Goal: Task Accomplishment & Management: Manage account settings

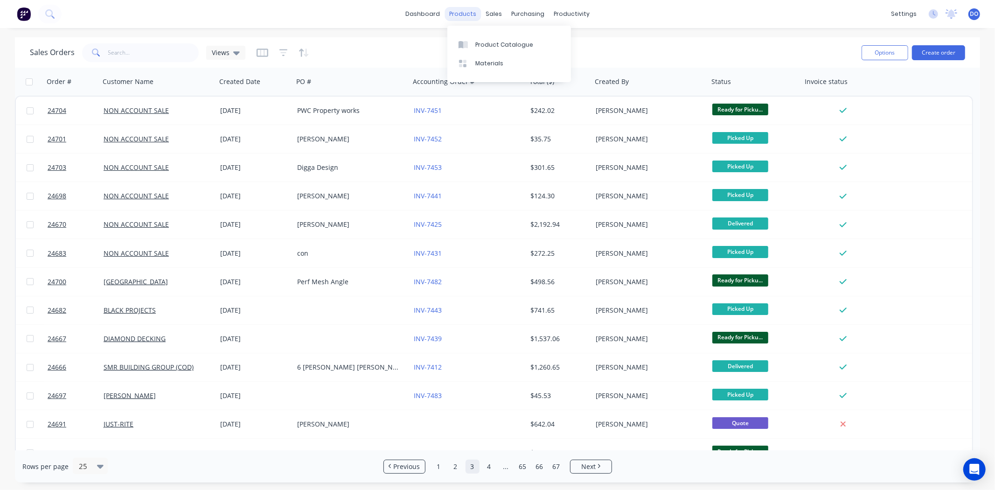
click at [473, 13] on div "products" at bounding box center [462, 14] width 36 height 14
click at [479, 45] on div "Product Catalogue" at bounding box center [504, 45] width 58 height 8
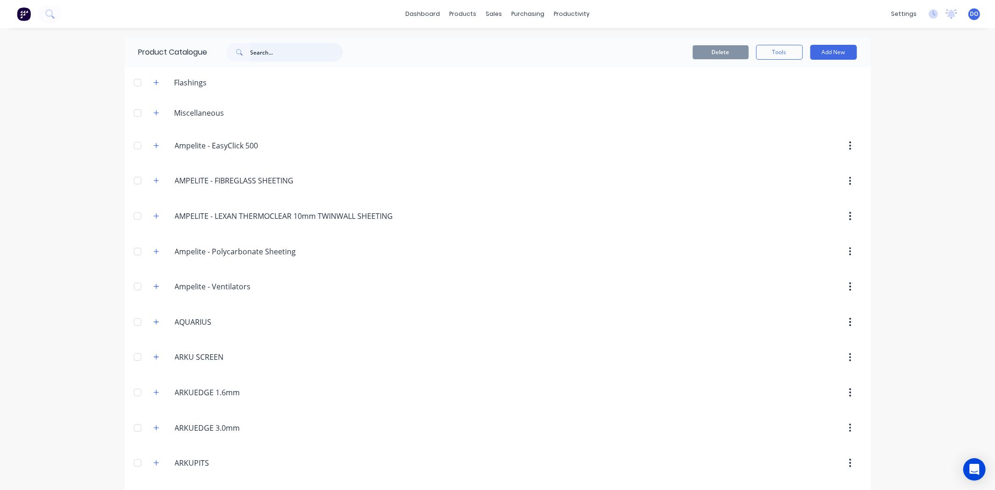
click at [256, 57] on input "text" at bounding box center [296, 52] width 92 height 19
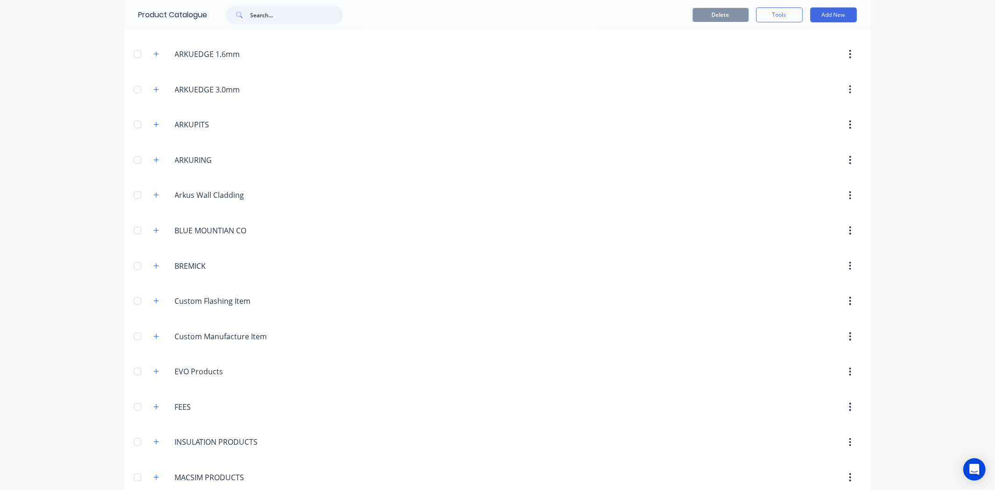
scroll to position [362, 0]
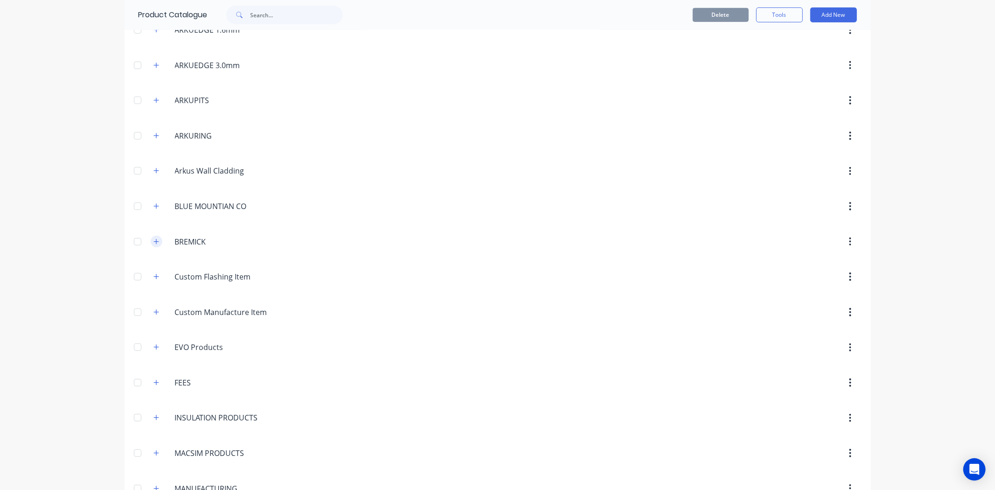
click at [152, 245] on button "button" at bounding box center [157, 241] width 12 height 12
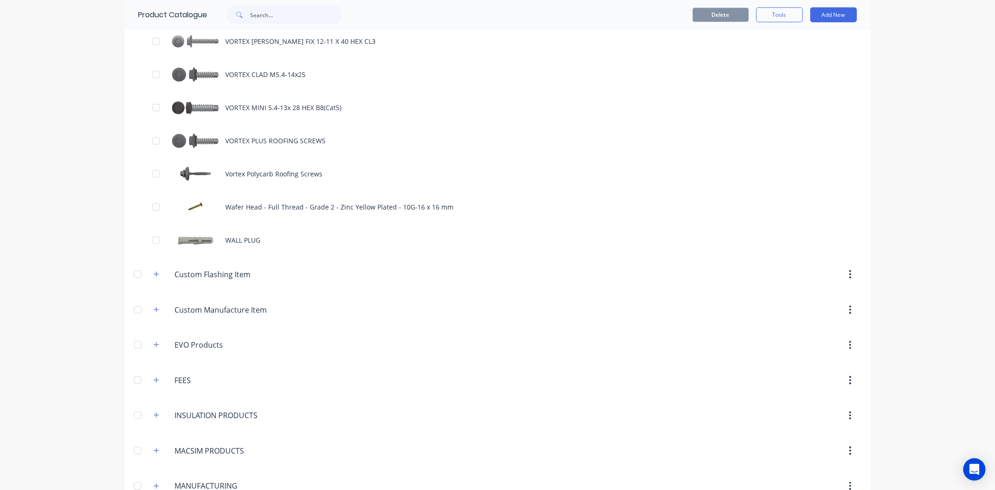
scroll to position [1036, 0]
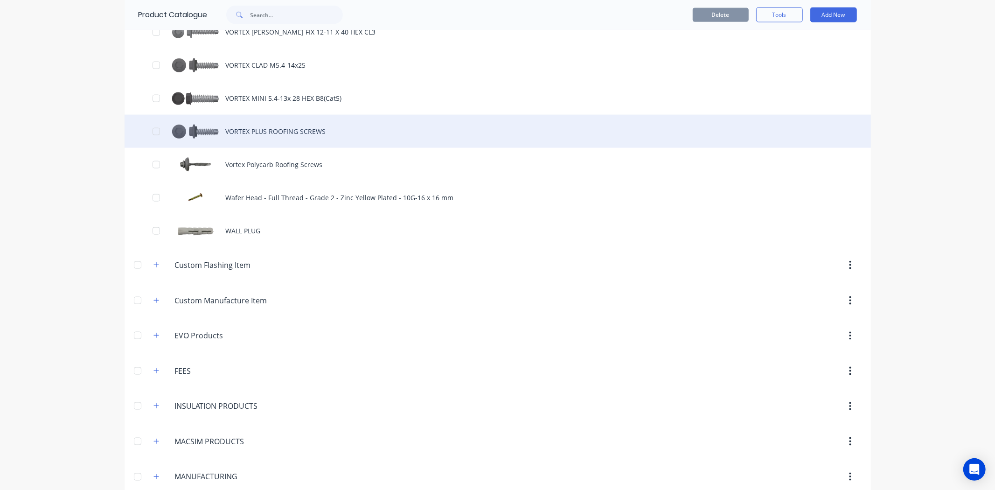
click at [246, 138] on div "VORTEX PLUS ROOFING SCREWS" at bounding box center [498, 131] width 746 height 33
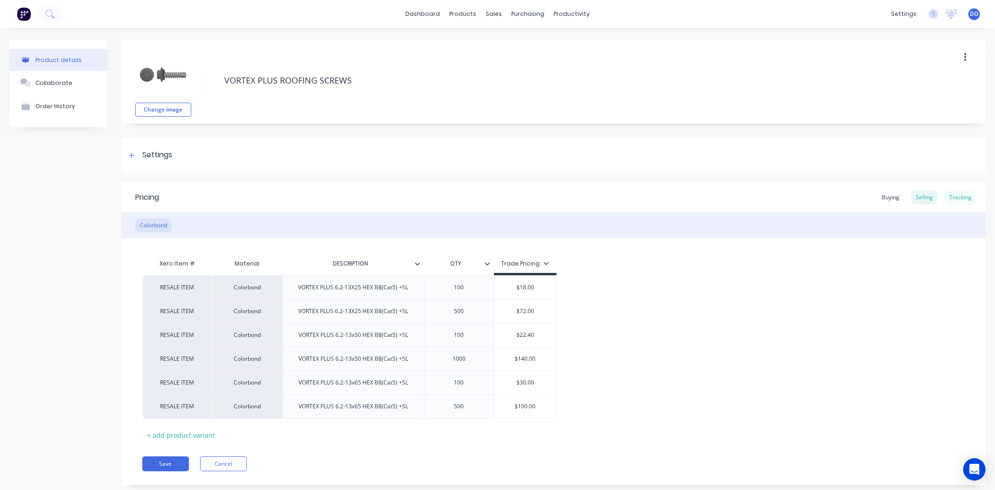
type textarea "x"
click at [952, 197] on div "Tracking" at bounding box center [960, 197] width 32 height 14
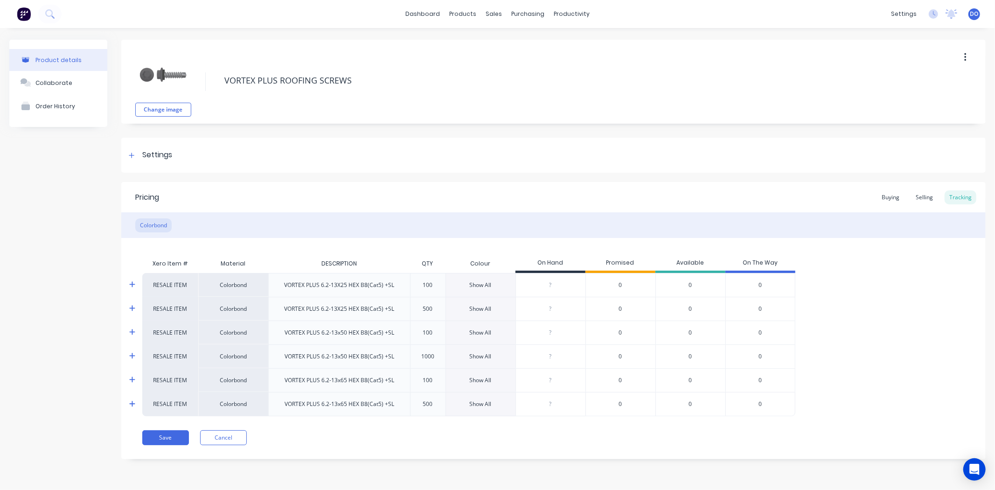
type input "0"
click at [557, 286] on input "0" at bounding box center [550, 285] width 69 height 8
click at [481, 281] on div "Show All" at bounding box center [481, 285] width 22 height 8
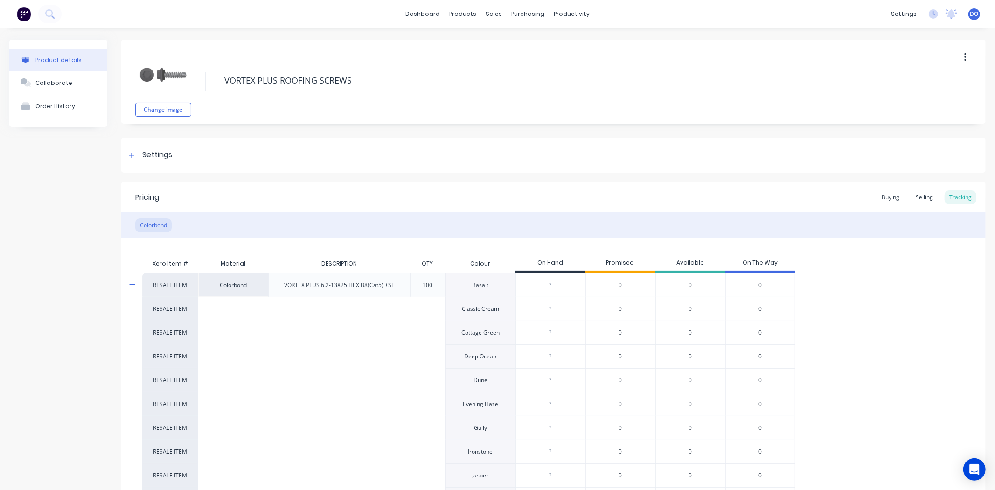
click at [565, 282] on input "0" at bounding box center [550, 285] width 69 height 8
type input "1"
type textarea "x"
type input "0"
type textarea "x"
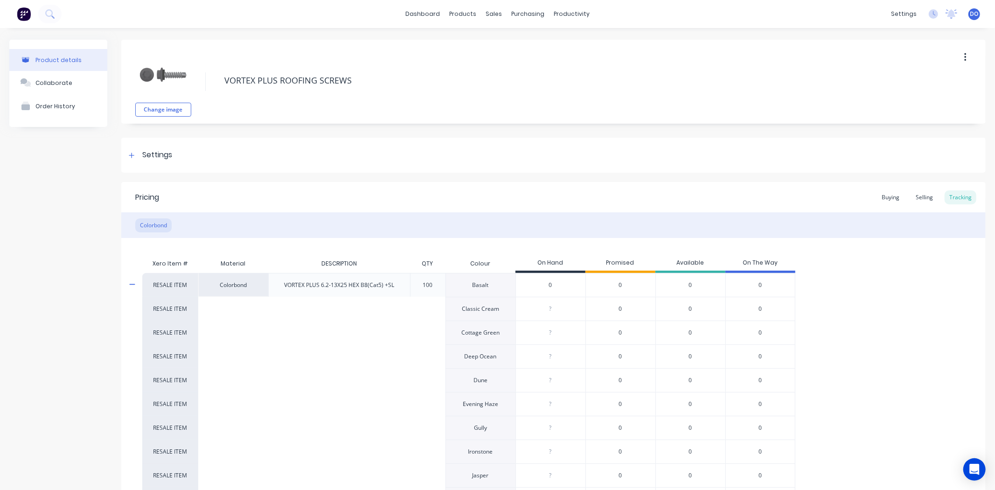
type input "01"
type textarea "x"
type input "0"
type textarea "x"
type input "1"
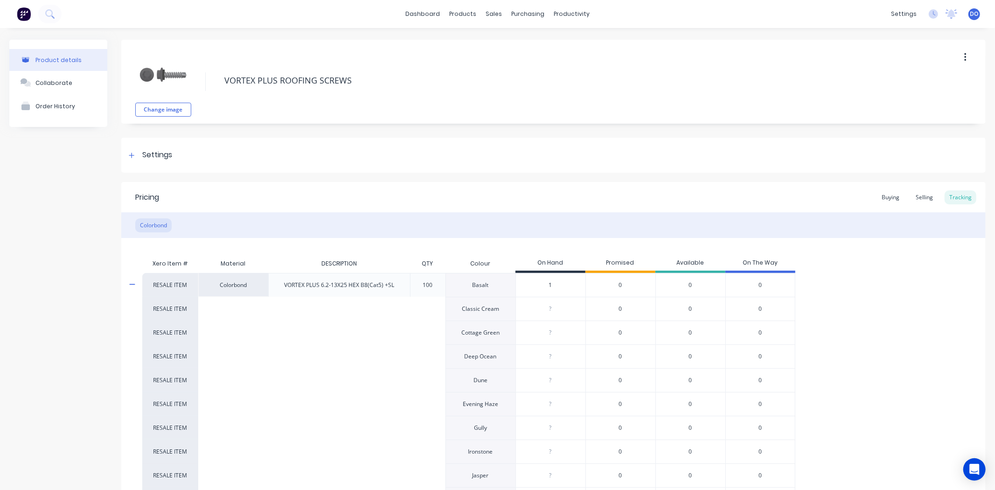
type textarea "x"
type input "0"
type textarea "x"
type input "01"
type textarea "x"
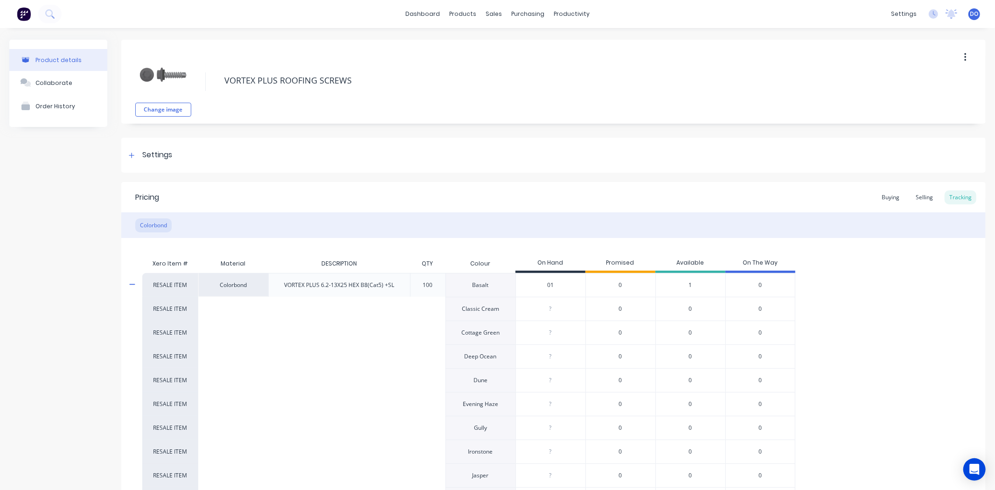
type input "0"
type textarea "x"
type input "1"
type textarea "x"
type input "1"
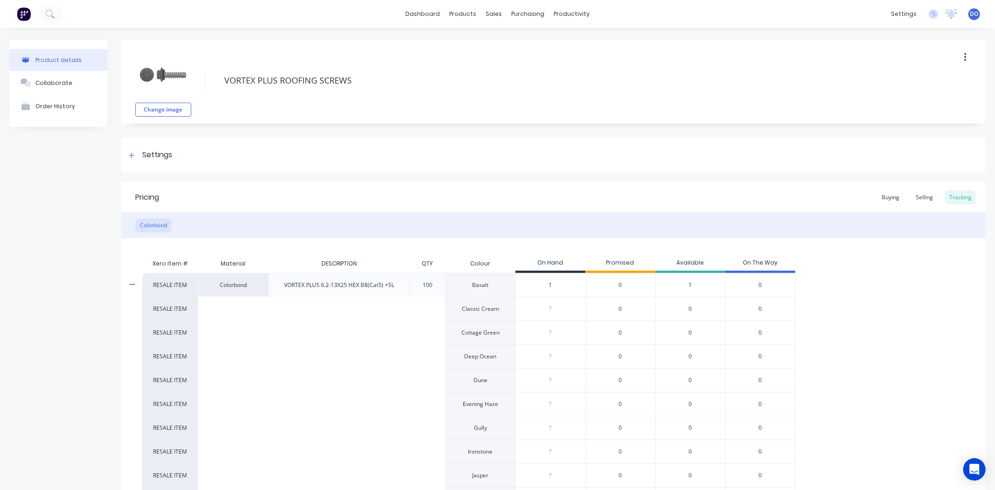
type input "0"
type textarea "x"
type input "3"
type textarea "x"
type input "3"
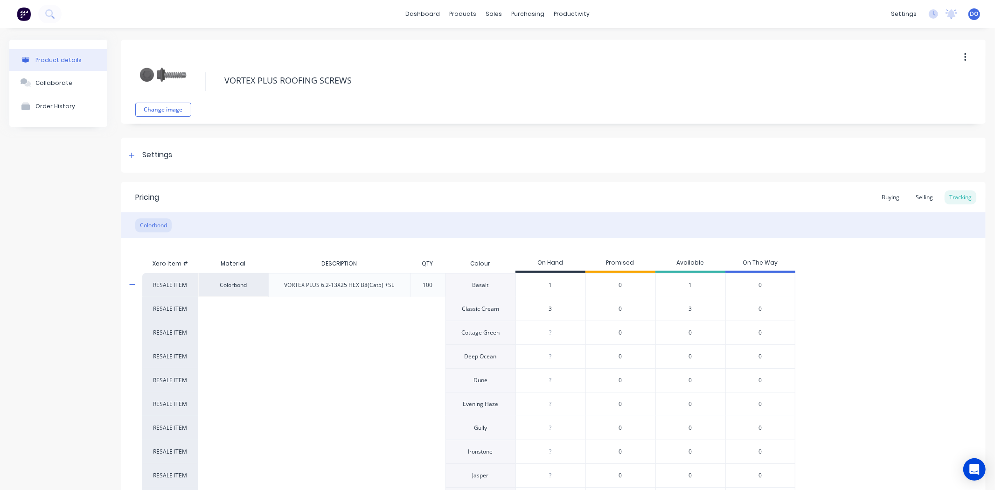
type input "0"
click at [562, 342] on div "?" at bounding box center [550, 332] width 69 height 23
type input "00"
type textarea "x"
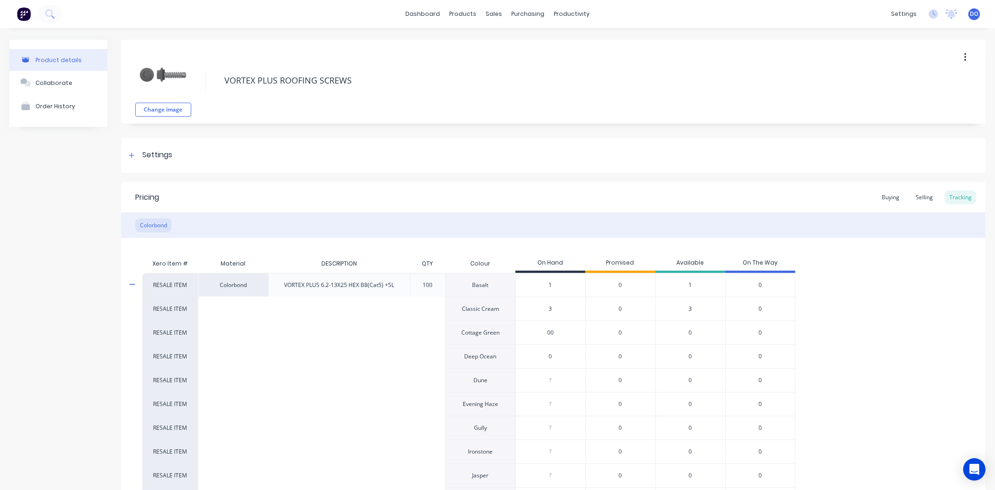
click at [561, 340] on div "00" at bounding box center [550, 332] width 69 height 23
type input "0"
type textarea "x"
type input "0"
type textarea "x"
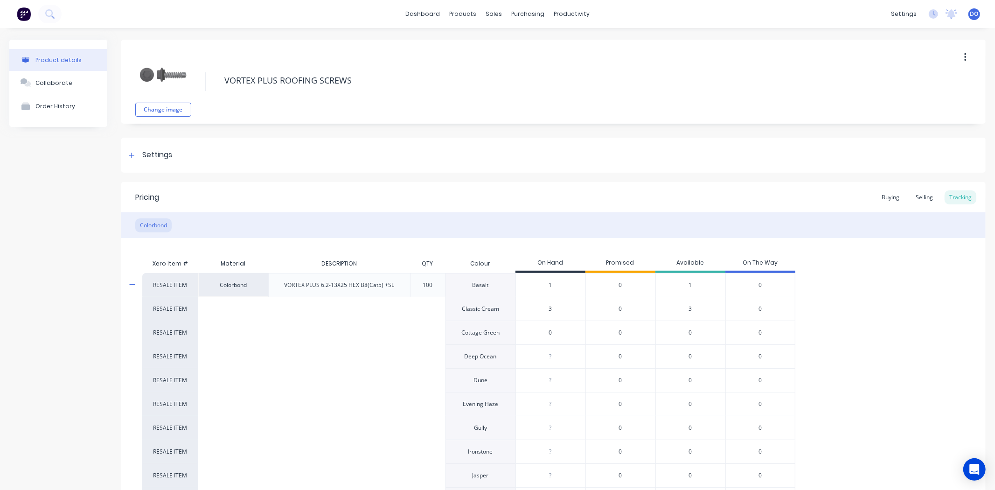
type input "3"
type textarea "x"
type input "3"
type input "0"
type textarea "x"
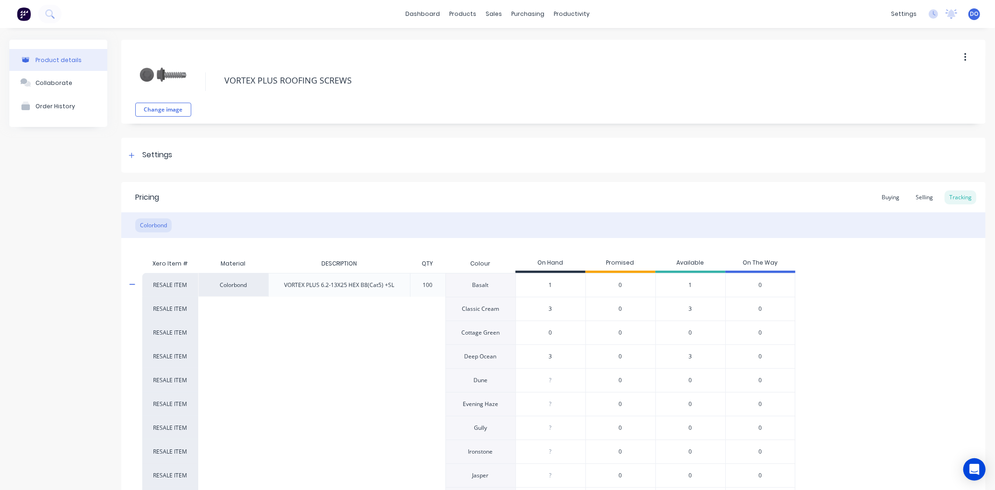
type input "3"
type textarea "x"
type input "3"
type input "0"
type textarea "x"
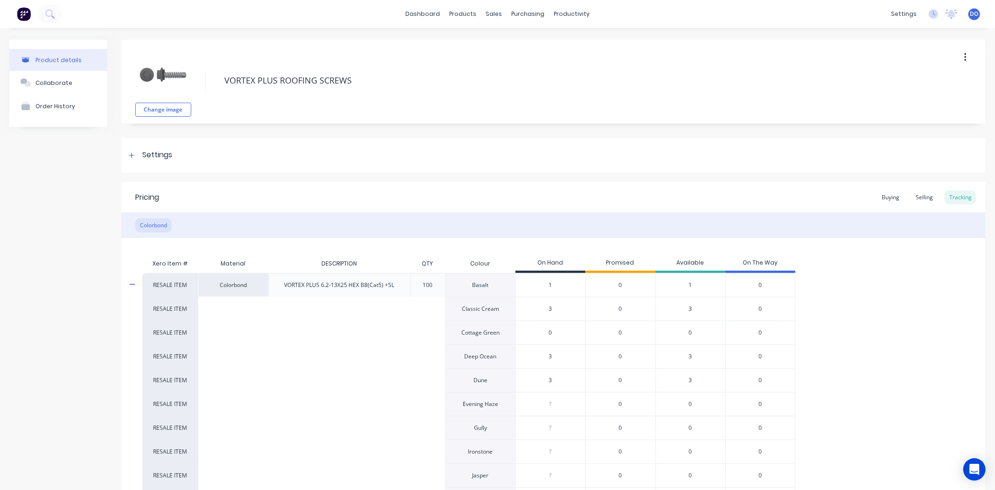
type input "4"
type textarea "x"
type input "4"
type input "0"
type textarea "x"
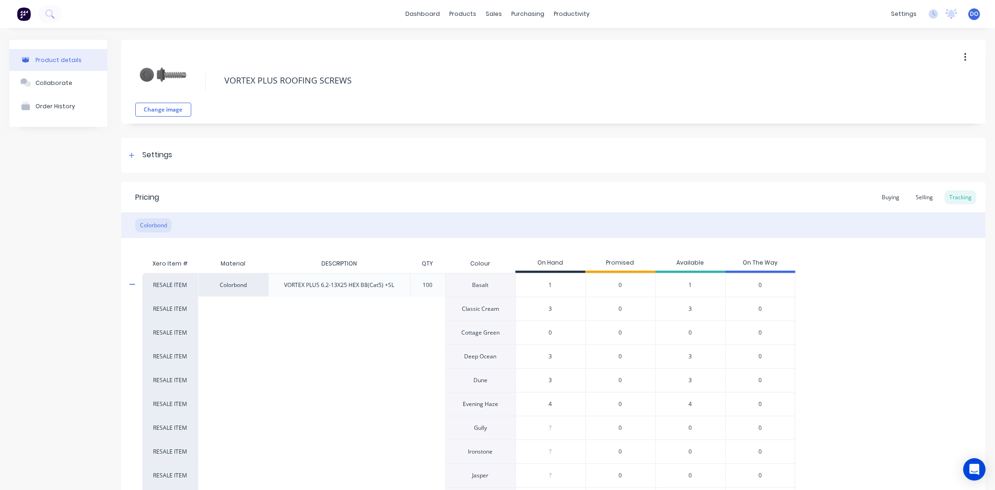
type input "1"
type textarea "x"
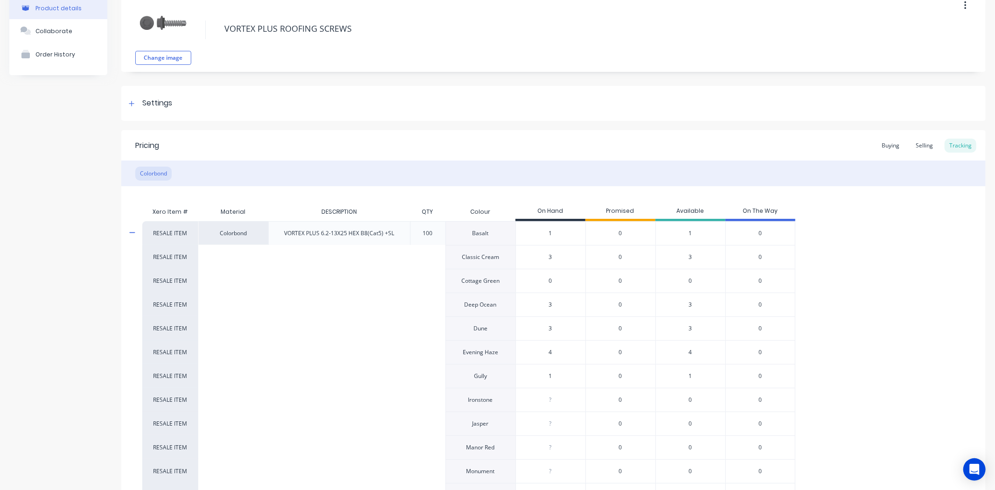
scroll to position [104, 0]
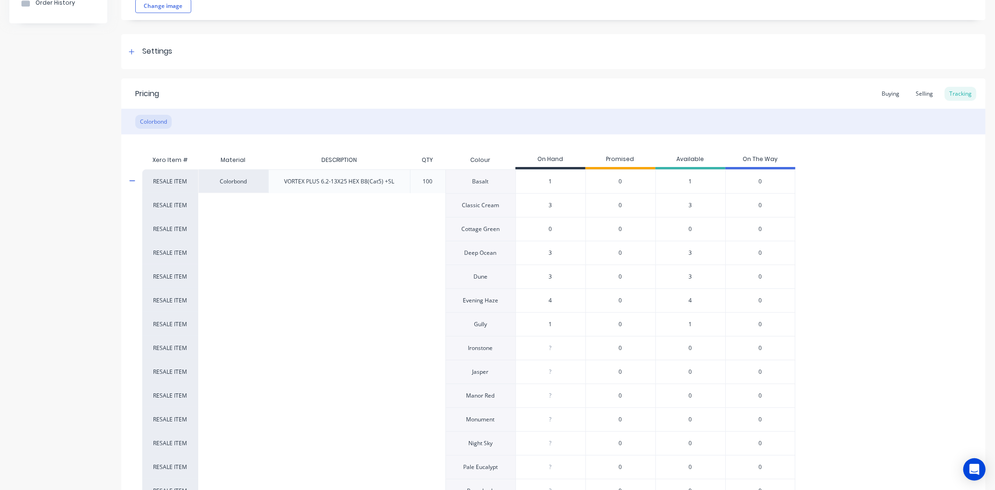
type input "1"
type input "0"
type textarea "x"
type input "0"
type textarea "x"
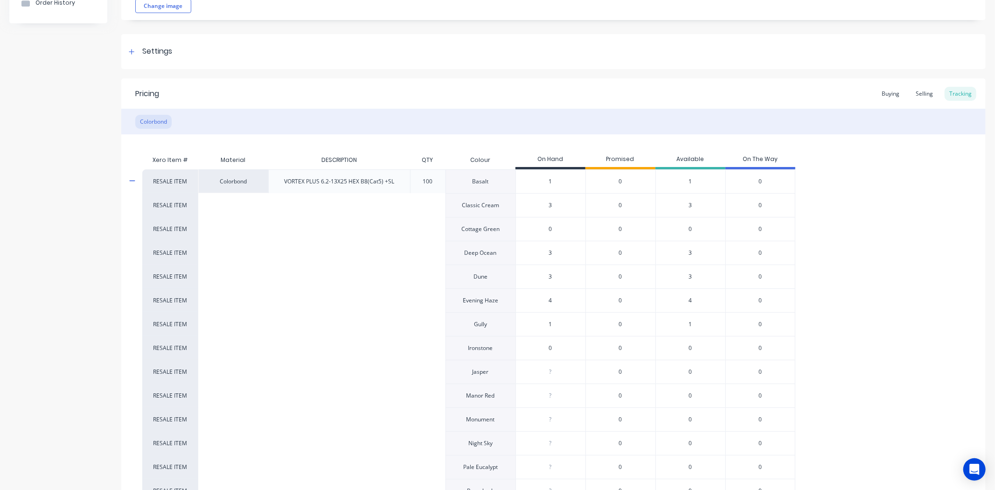
type input "0"
type textarea "x"
type input "6"
type textarea "x"
type input "6"
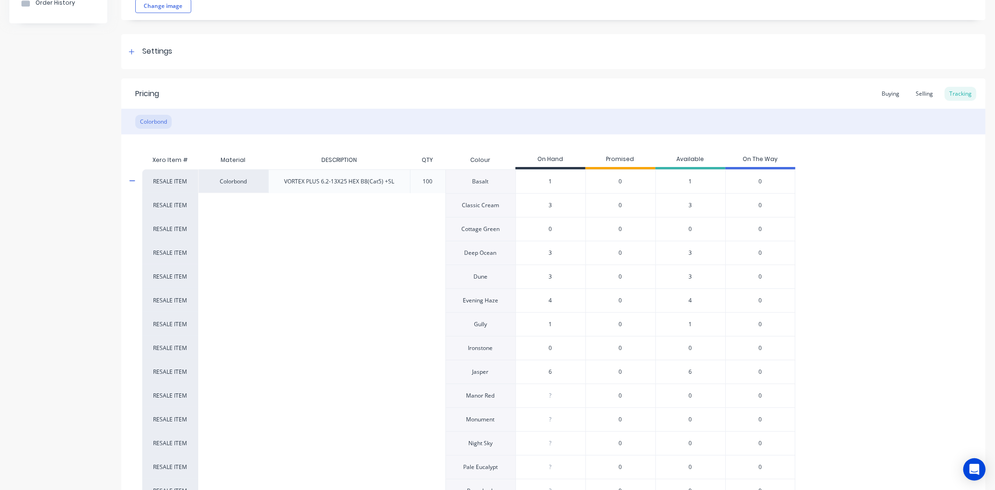
type input "0"
type textarea "x"
type input "1"
type textarea "x"
type input "1"
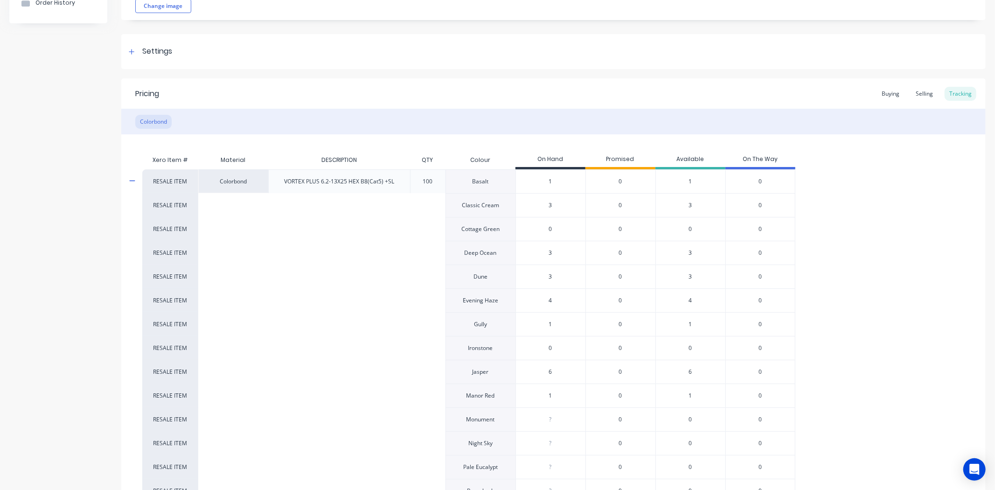
type input "0"
type textarea "x"
type input "1"
type textarea "x"
type input "1"
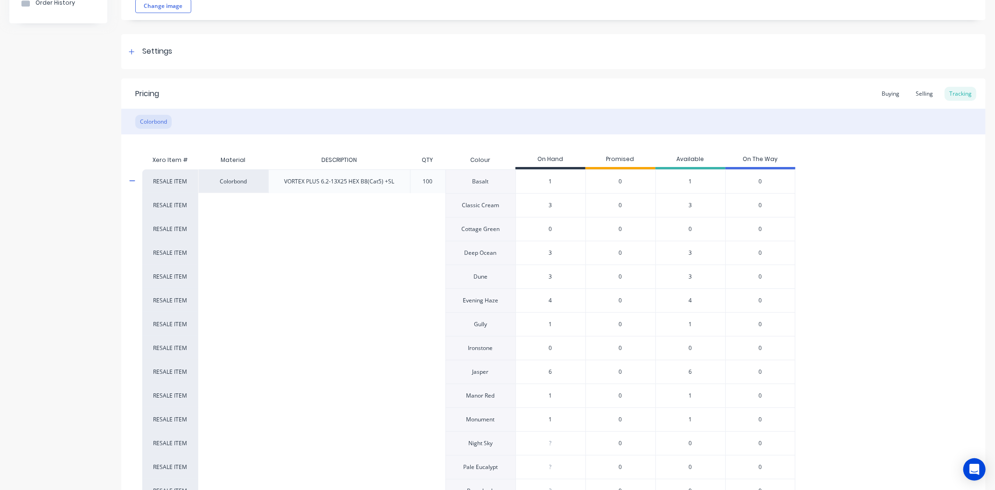
type input "0"
type textarea "x"
type input "1"
type textarea "x"
type input "1"
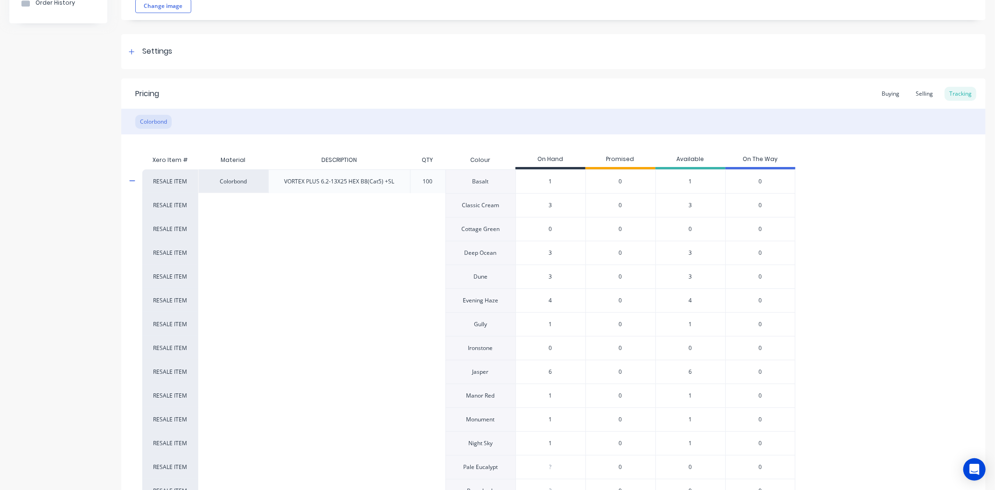
type input "0"
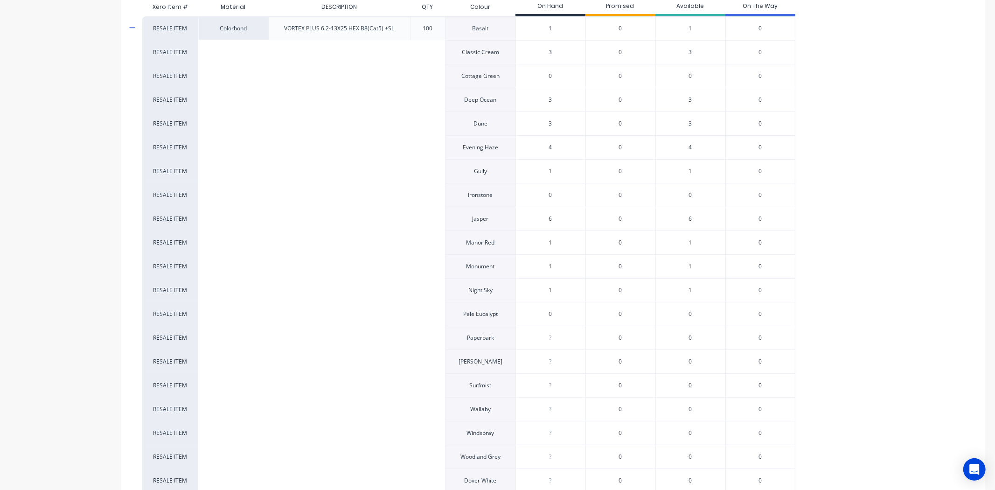
scroll to position [259, 0]
type textarea "x"
type input "0"
type textarea "x"
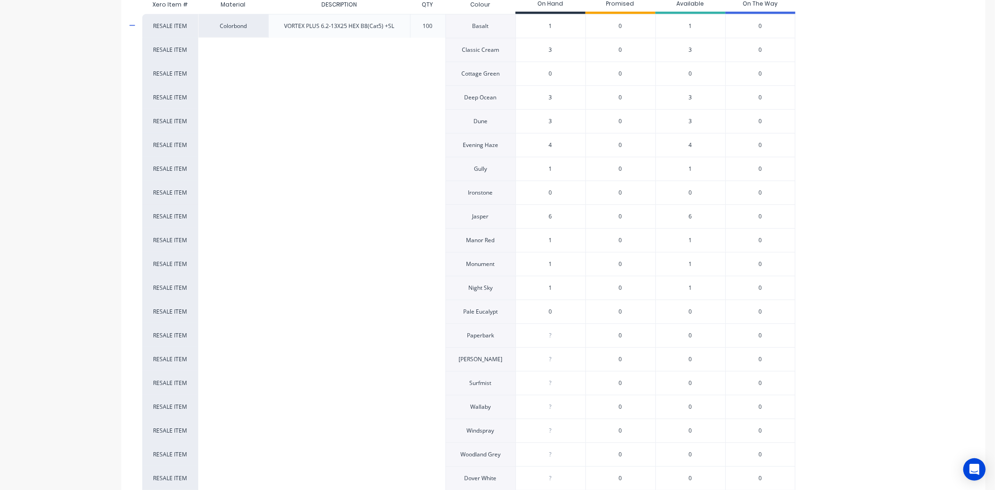
type textarea "x"
type input "5"
type textarea "x"
type input "5"
type input "0"
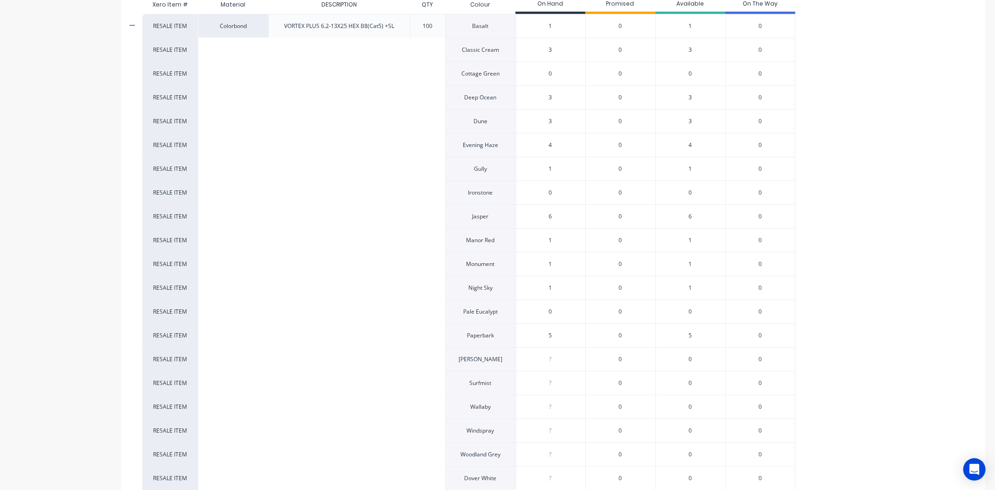
type textarea "x"
type input "0"
type textarea "x"
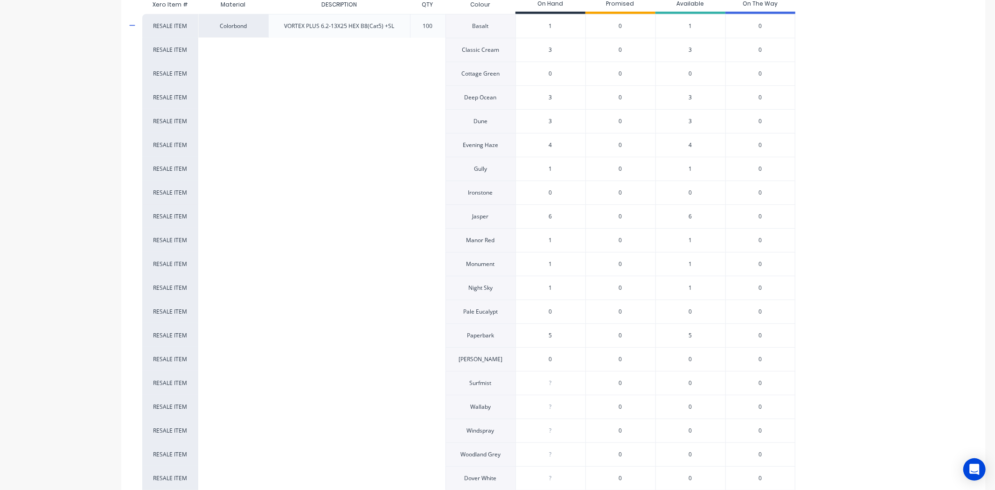
type input "0"
type textarea "x"
type input "01"
type textarea "x"
type input "01"
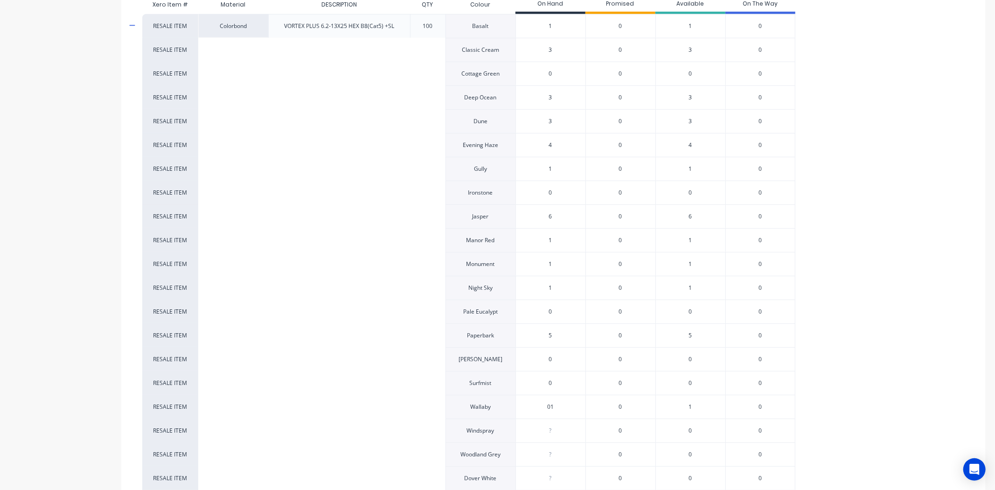
type input "0"
type textarea "x"
type input "0"
type textarea "x"
type input "0"
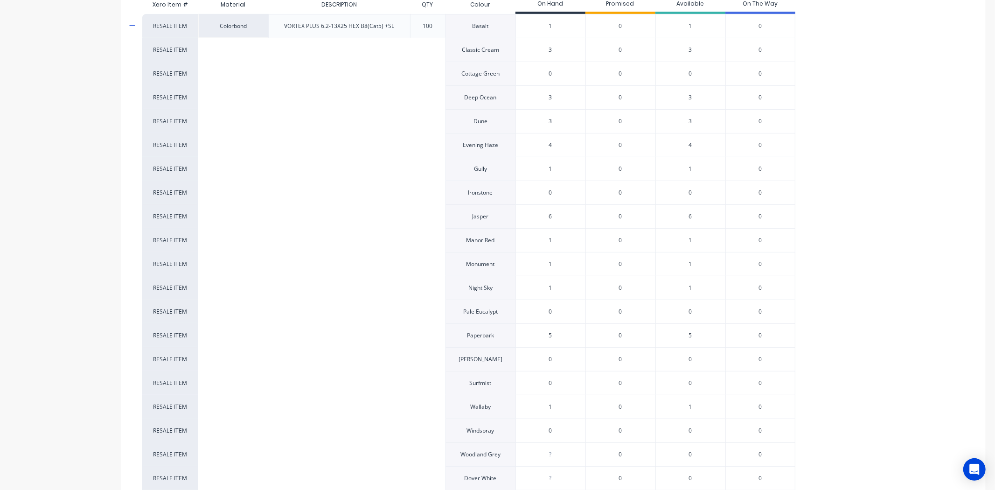
type textarea "x"
type input "0"
type textarea "x"
type input "0"
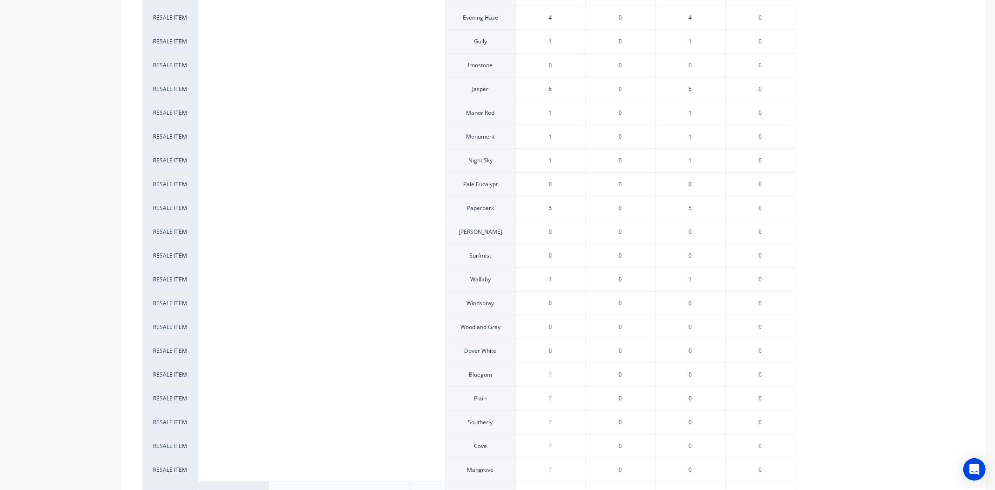
scroll to position [414, 0]
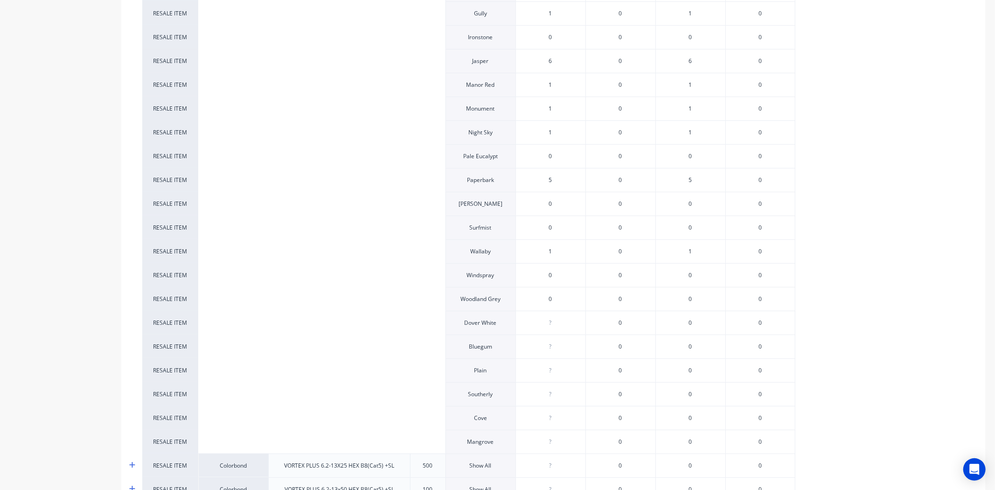
type textarea "x"
type input "2"
type textarea "x"
type input "2"
type input "0"
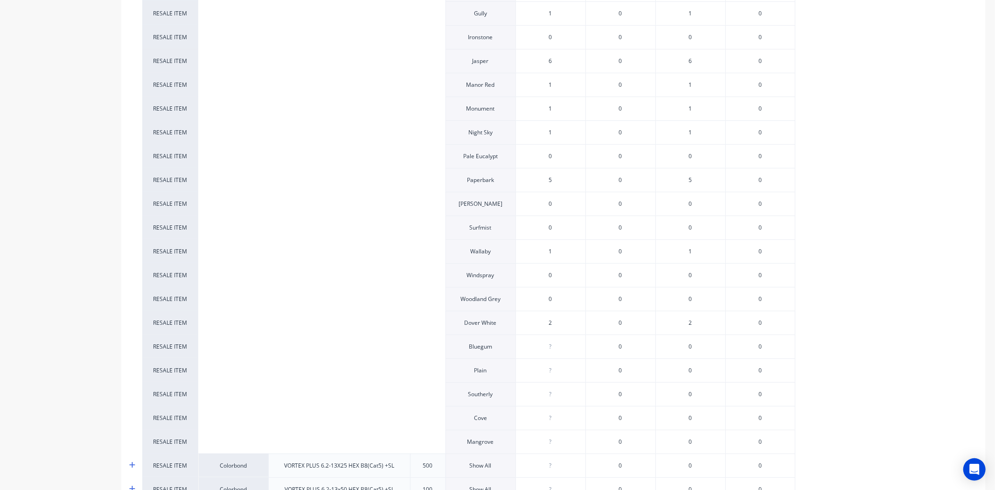
type textarea "x"
type input "2"
type textarea "x"
type input "2"
type input "0"
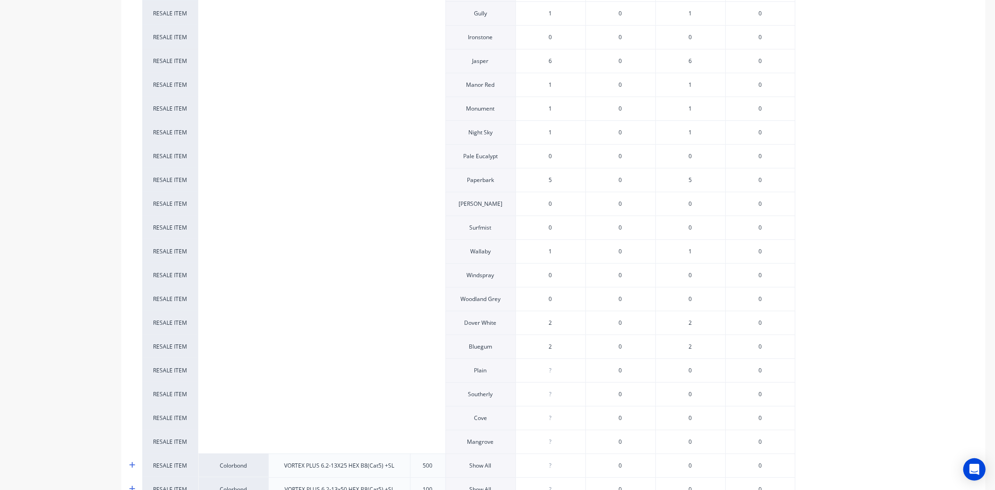
type textarea "x"
type input "0"
type textarea "x"
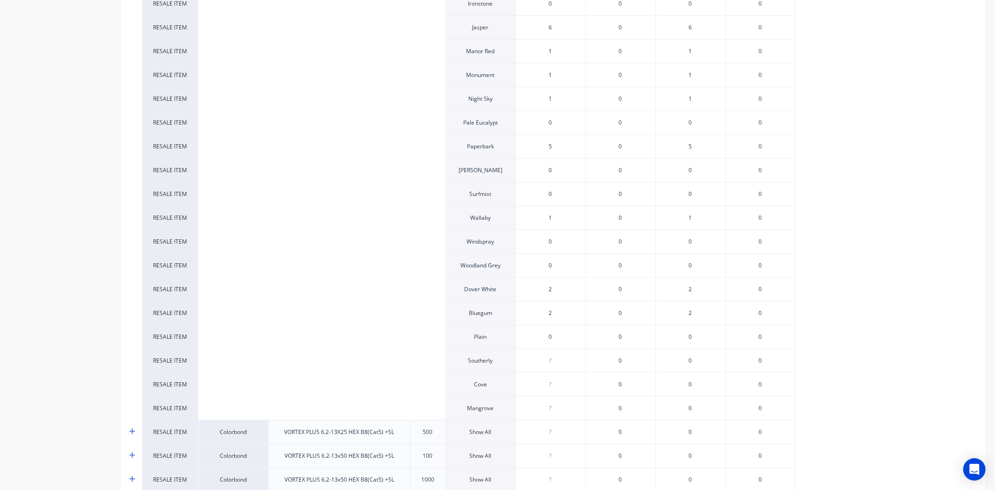
scroll to position [466, 0]
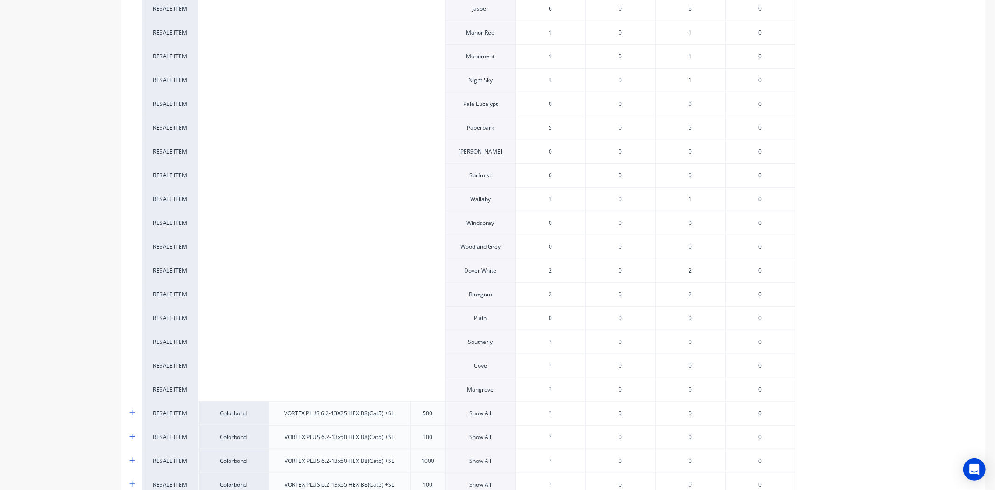
type input "0"
click at [560, 345] on input "0" at bounding box center [550, 342] width 69 height 8
type textarea "x"
type input "3"
type textarea "x"
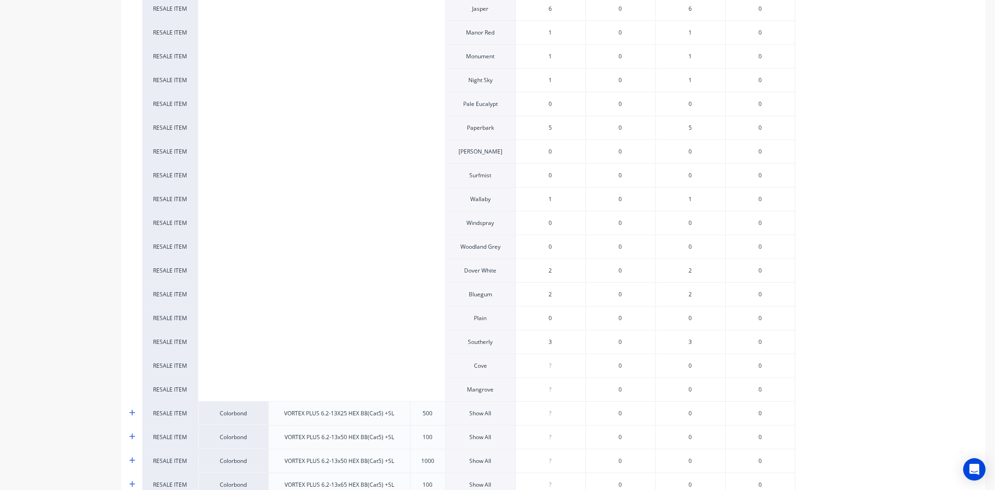
type input "3"
type input "0"
click at [553, 370] on input "0" at bounding box center [550, 365] width 69 height 8
type input "0"
click at [553, 394] on input "0" at bounding box center [550, 389] width 69 height 8
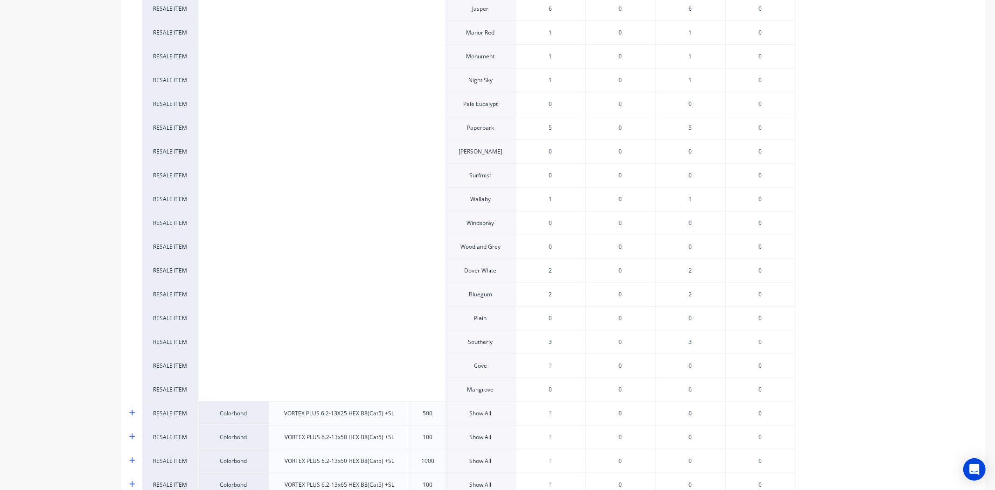
click at [559, 358] on div "?" at bounding box center [550, 365] width 69 height 23
type textarea "x"
type input "0"
type textarea "x"
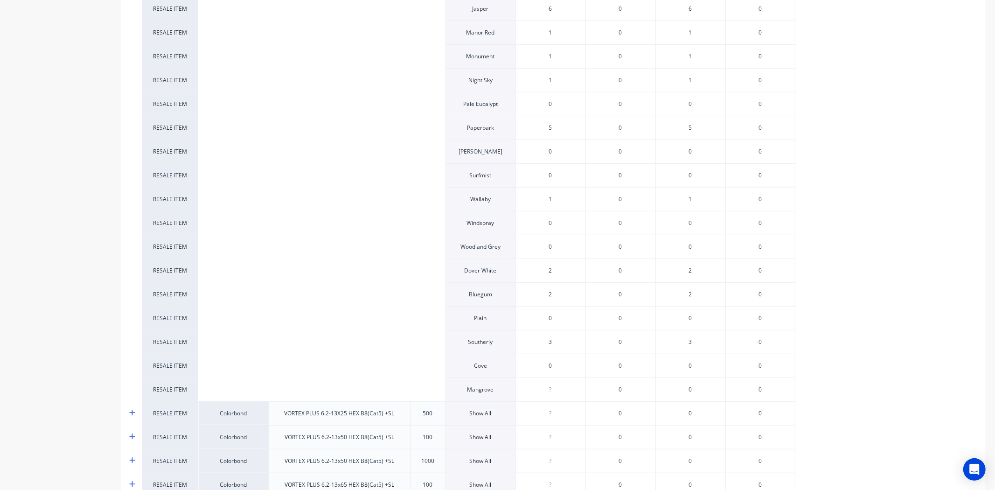
type input "0"
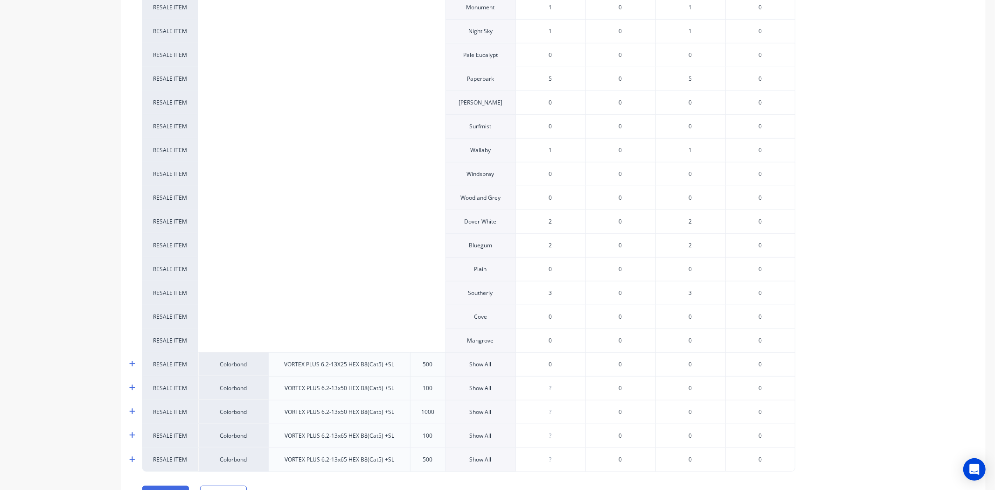
scroll to position [567, 0]
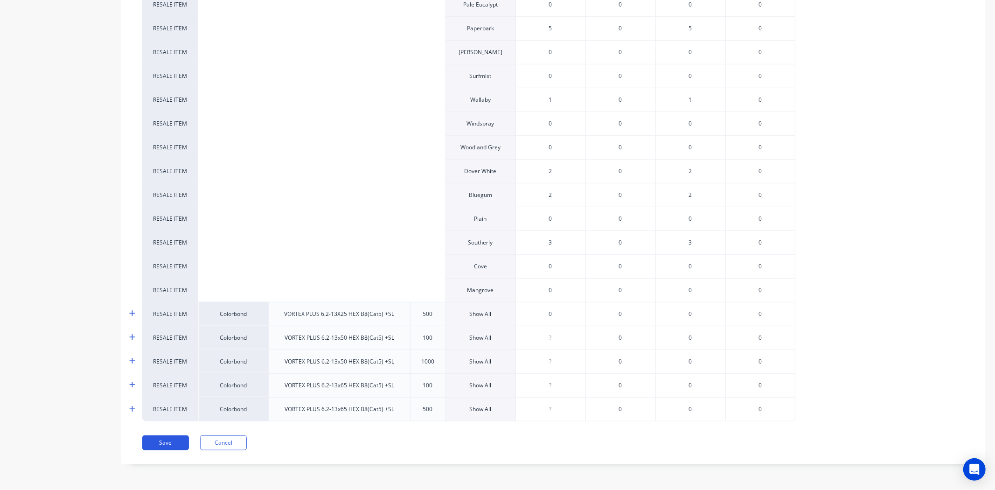
click at [157, 440] on button "Save" at bounding box center [165, 442] width 47 height 15
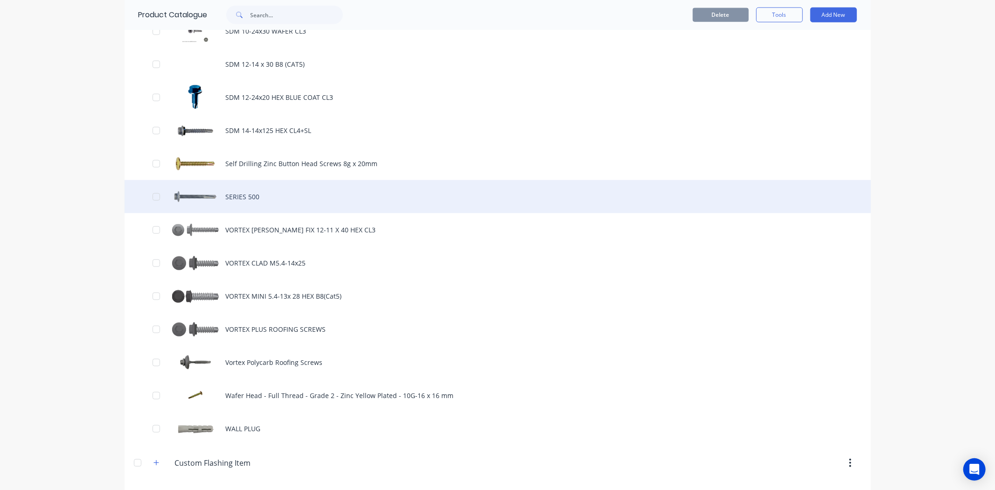
scroll to position [933, 0]
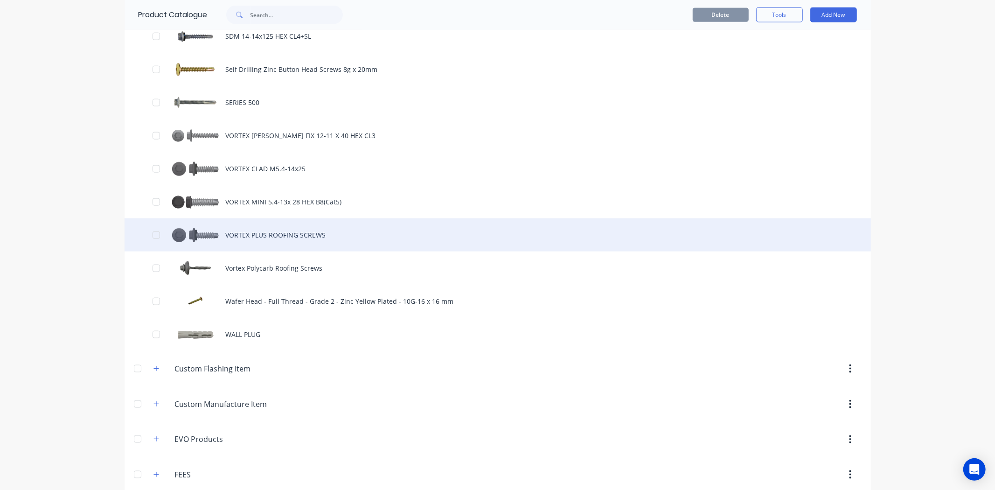
click at [299, 236] on div "VORTEX PLUS ROOFING SCREWS" at bounding box center [498, 234] width 746 height 33
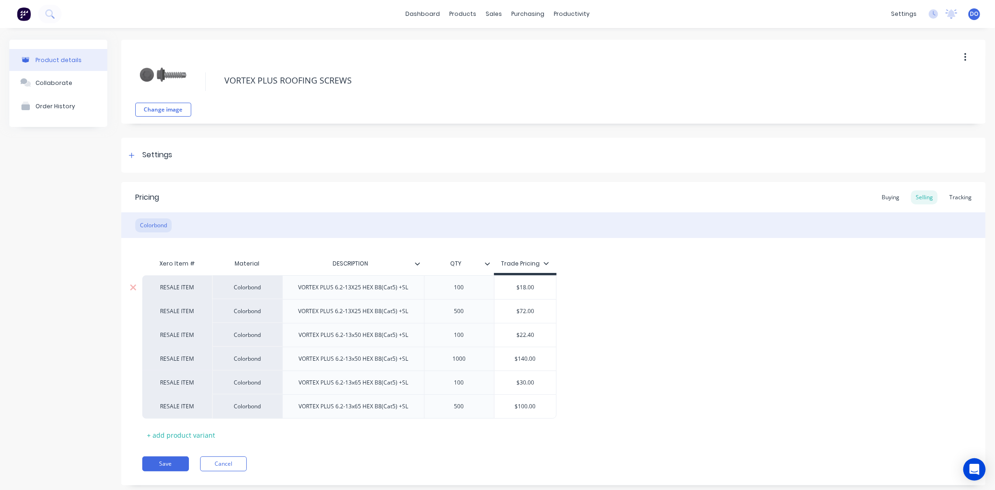
type textarea "x"
click at [959, 197] on div "Tracking" at bounding box center [960, 197] width 32 height 14
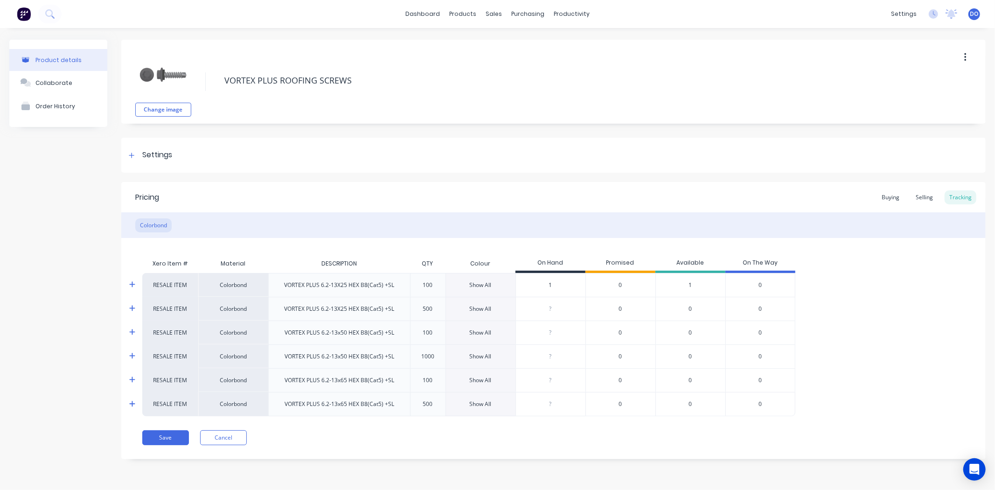
click at [478, 306] on div "Show All" at bounding box center [481, 308] width 22 height 8
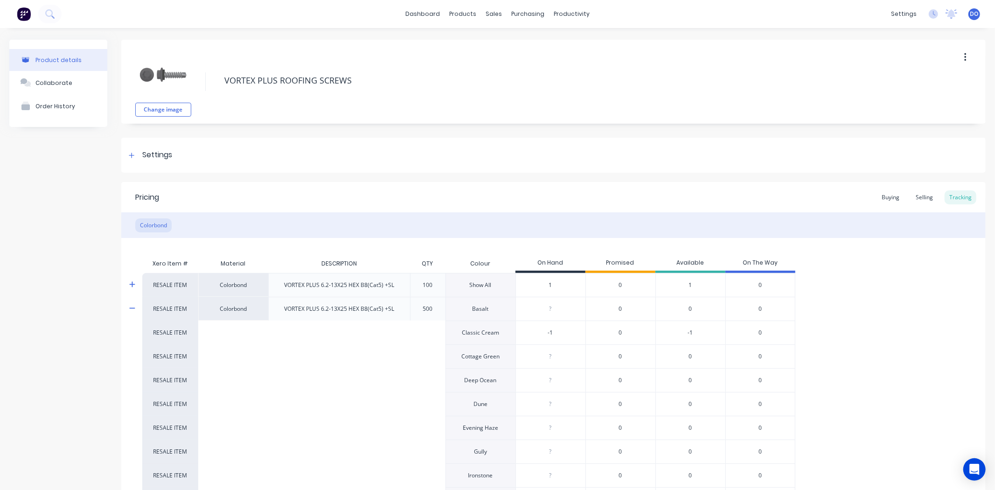
type input "0"
click at [564, 311] on input "0" at bounding box center [550, 308] width 69 height 8
type textarea "x"
type input "0"
type textarea "x"
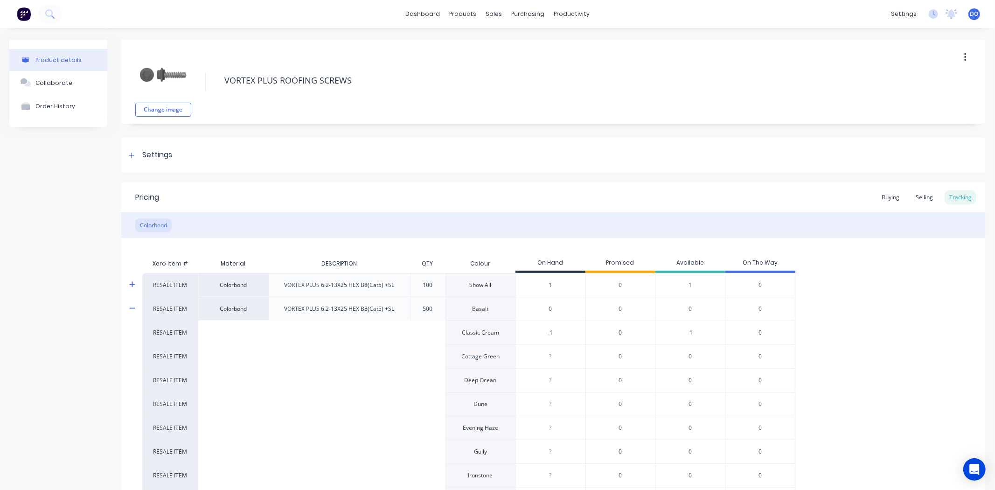
type input "-1"
type textarea "x"
type input "0"
type textarea "x"
type input "0"
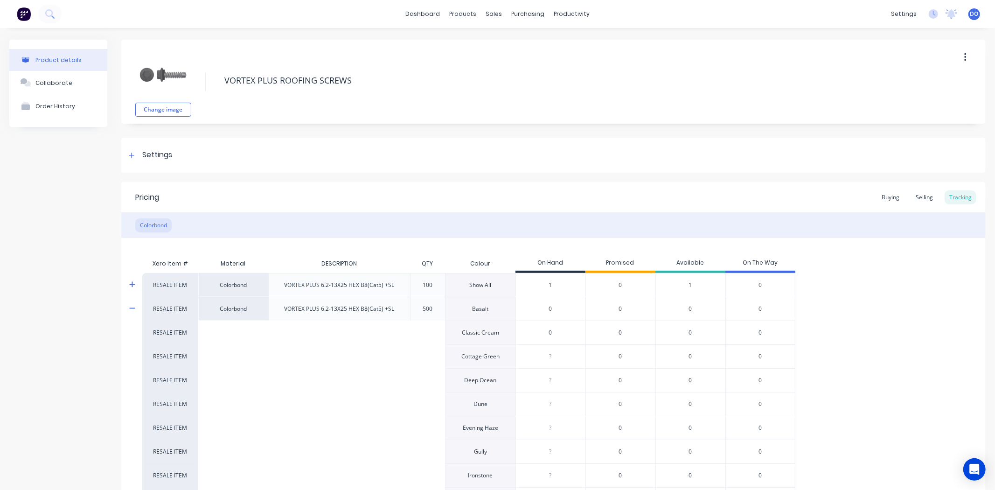
type input "0"
type textarea "x"
type input "2"
type textarea "x"
type input "2"
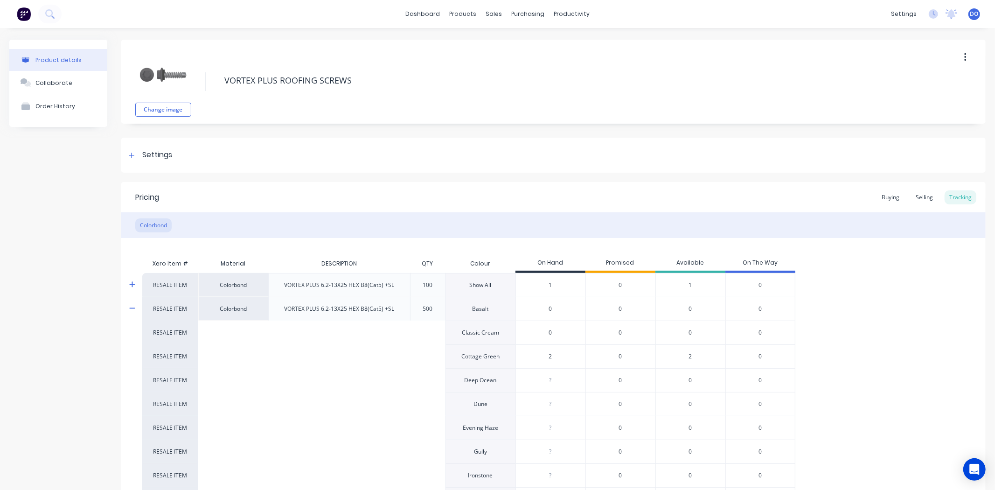
type input "0"
type textarea "x"
type input "3"
type textarea "x"
type input "3"
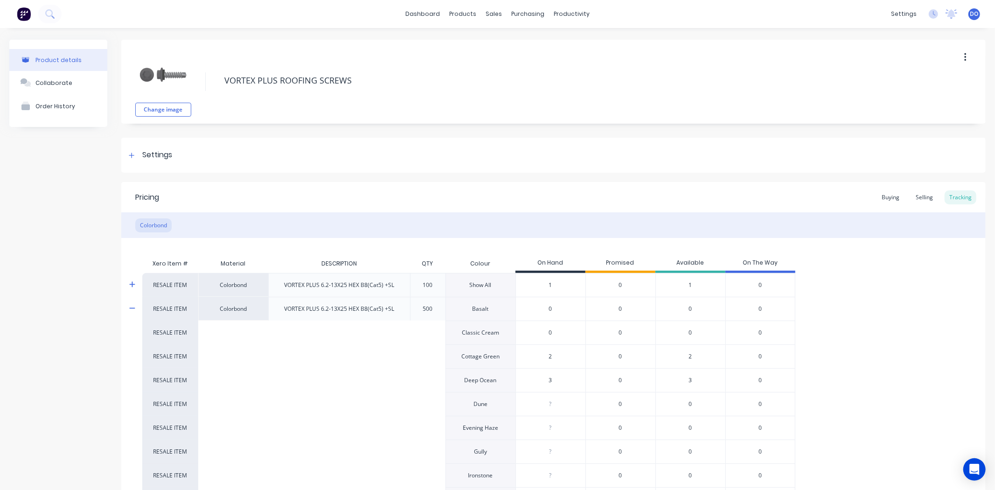
type input "0"
type textarea "x"
type input "1"
type textarea "x"
type input "1"
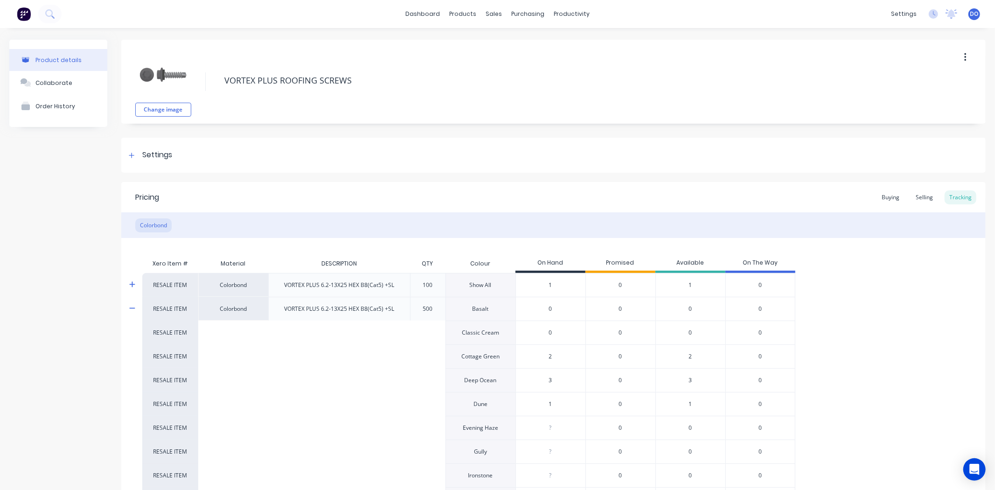
type input "0"
type textarea "x"
type input "1"
type textarea "x"
type input "1"
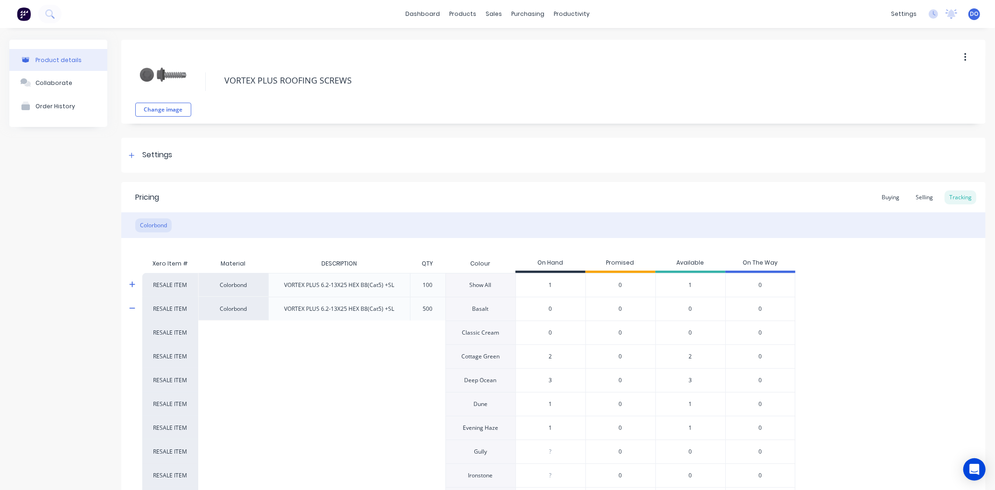
type input "0"
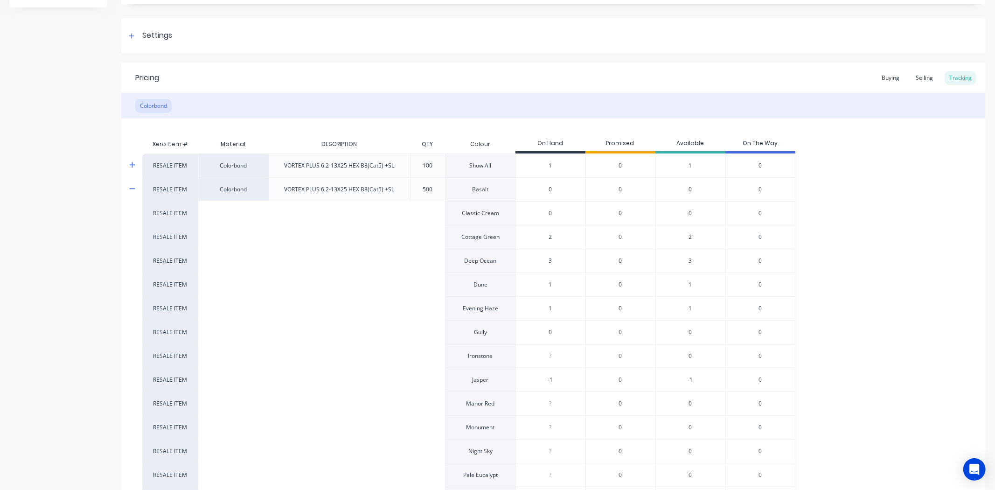
scroll to position [155, 0]
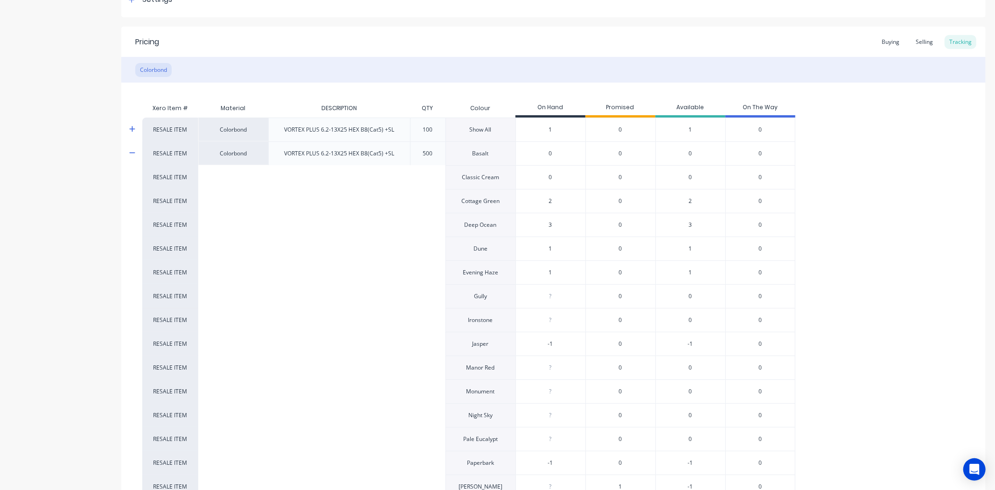
type textarea "x"
type input "2"
type textarea "x"
type input "2"
type input "0"
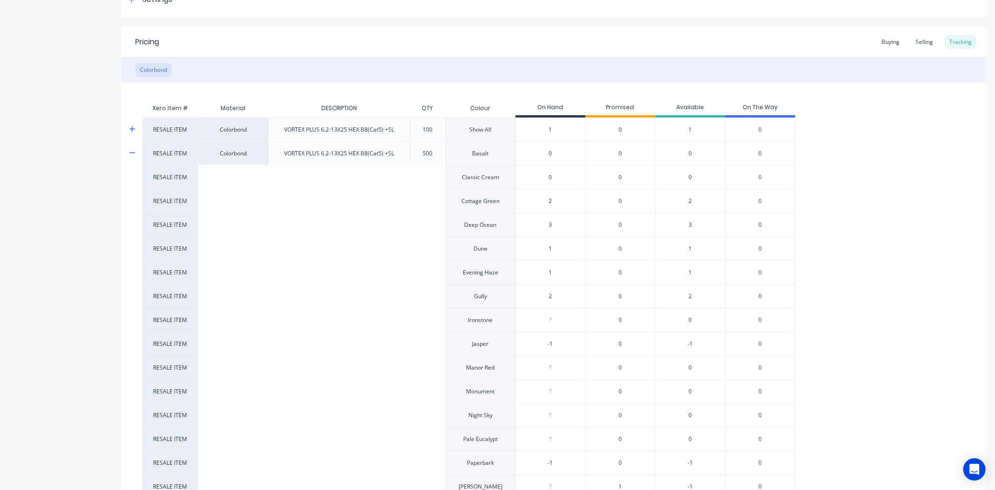
type textarea "x"
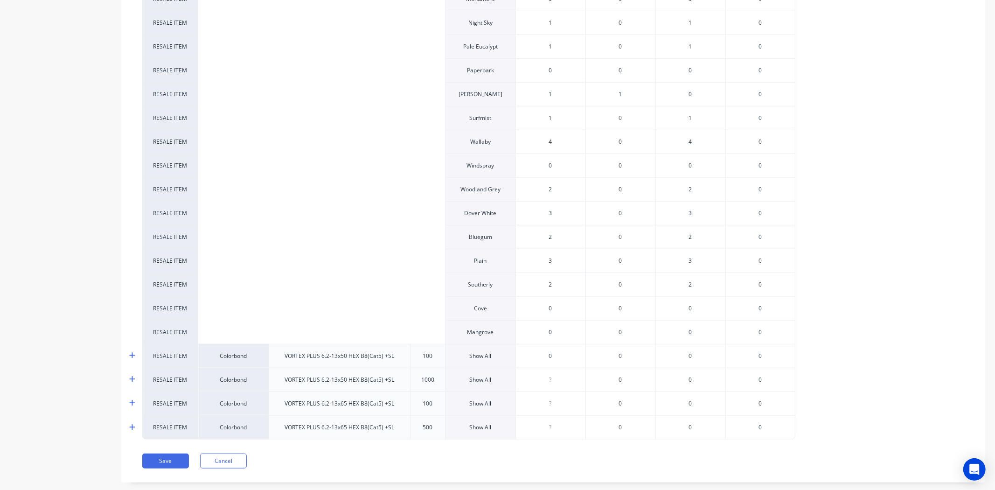
scroll to position [567, 0]
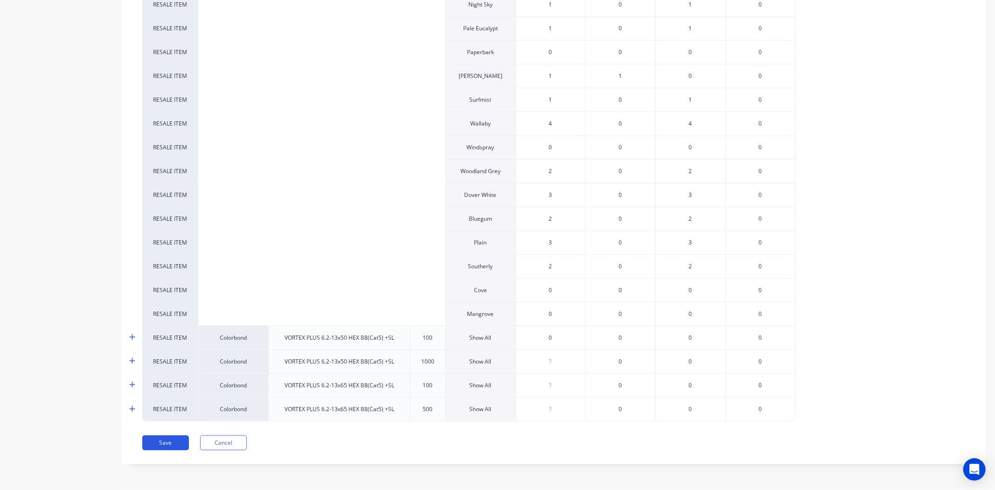
click at [180, 441] on button "Save" at bounding box center [165, 442] width 47 height 15
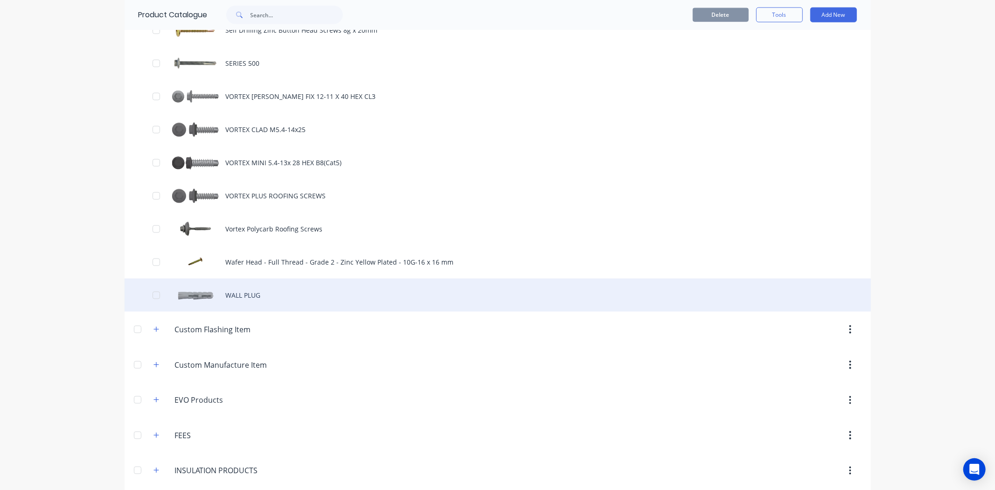
scroll to position [984, 0]
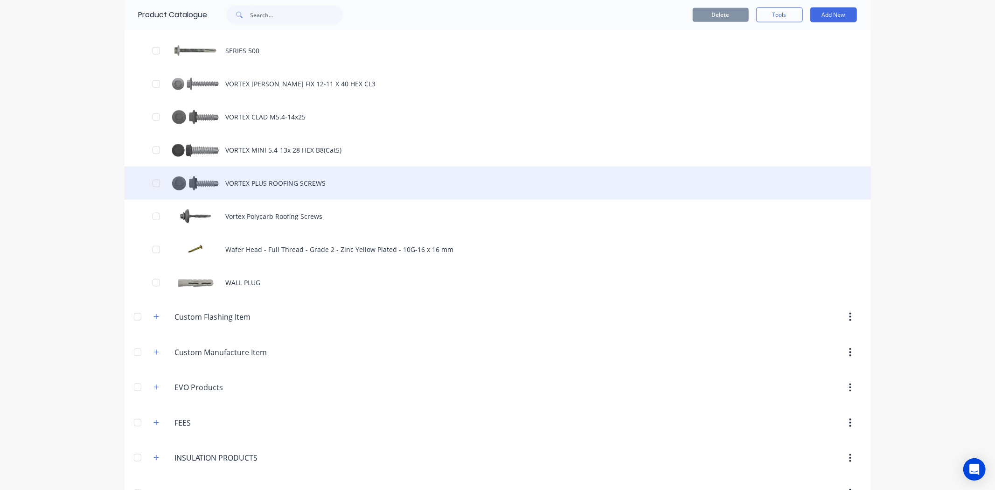
click at [279, 190] on div "VORTEX PLUS ROOFING SCREWS" at bounding box center [498, 182] width 746 height 33
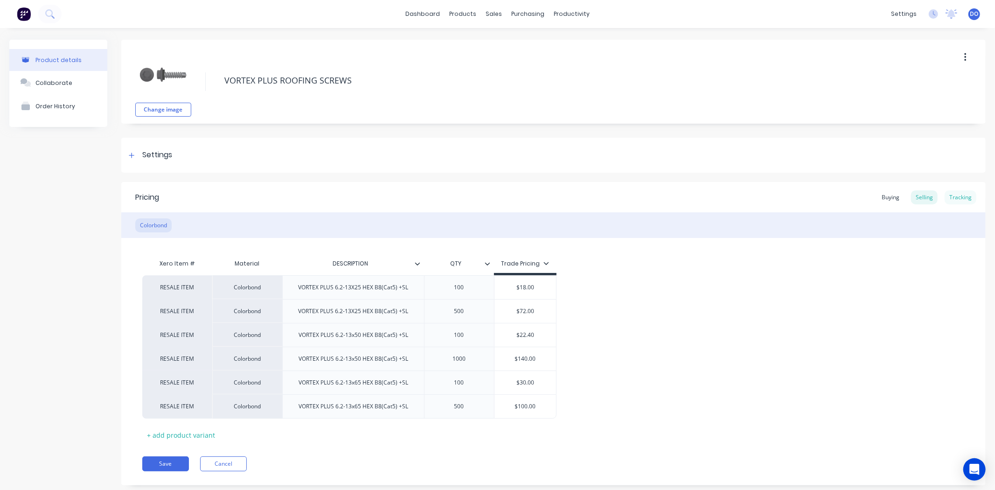
click at [960, 198] on div "Tracking" at bounding box center [960, 197] width 32 height 14
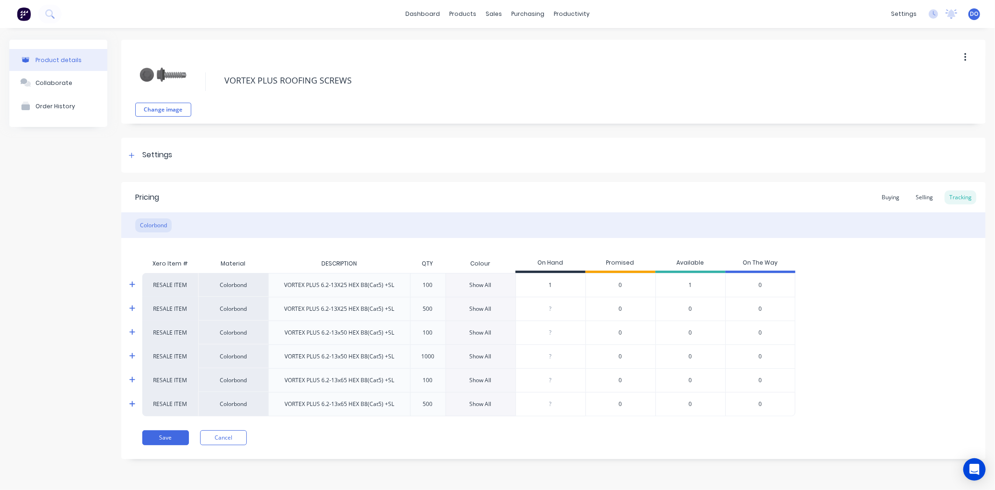
click at [477, 333] on div "Show All" at bounding box center [481, 332] width 22 height 8
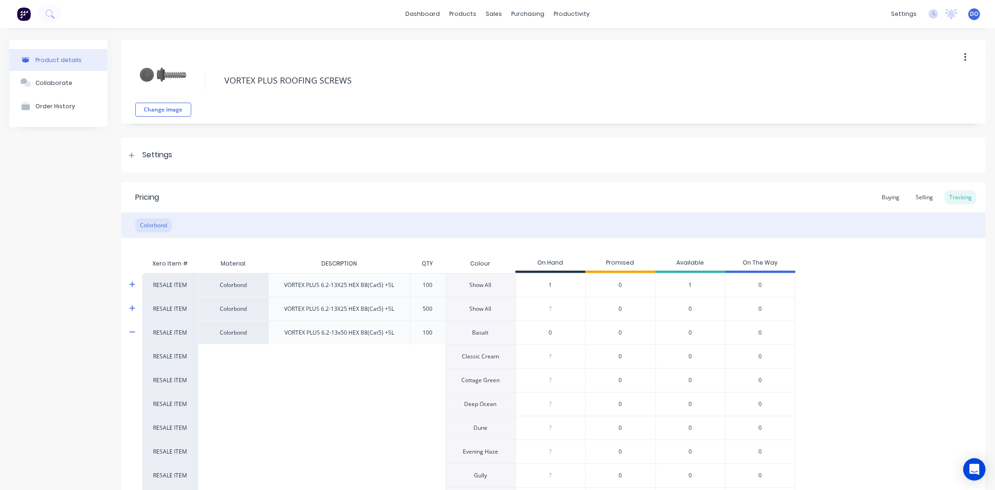
click at [555, 332] on input "0" at bounding box center [550, 332] width 69 height 8
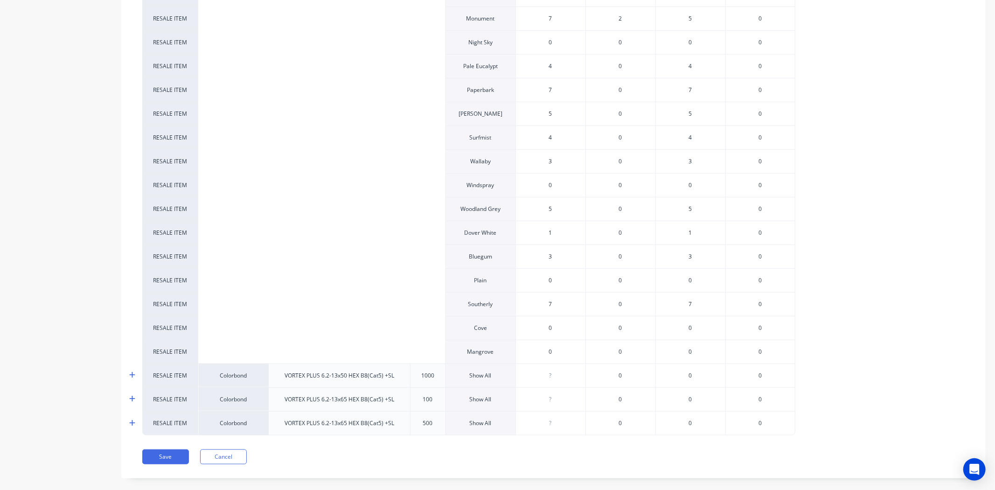
scroll to position [567, 0]
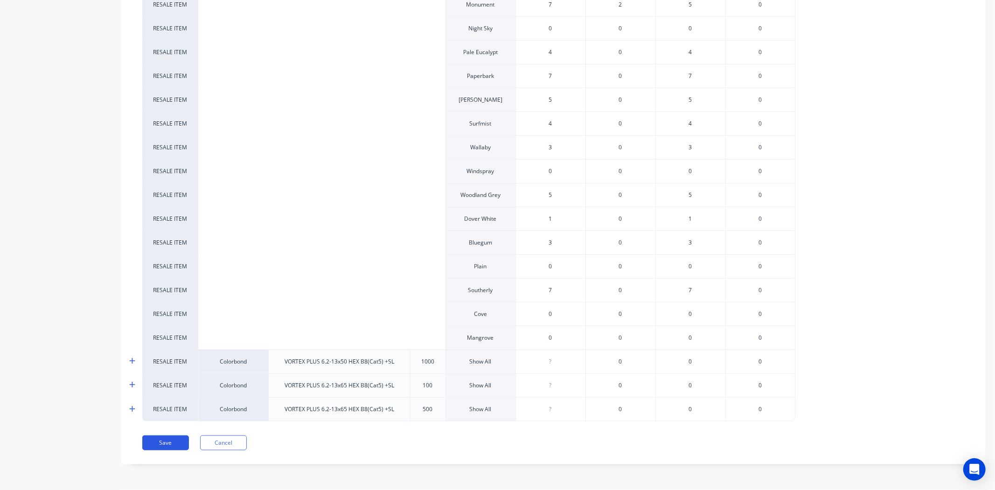
click at [171, 444] on button "Save" at bounding box center [165, 442] width 47 height 15
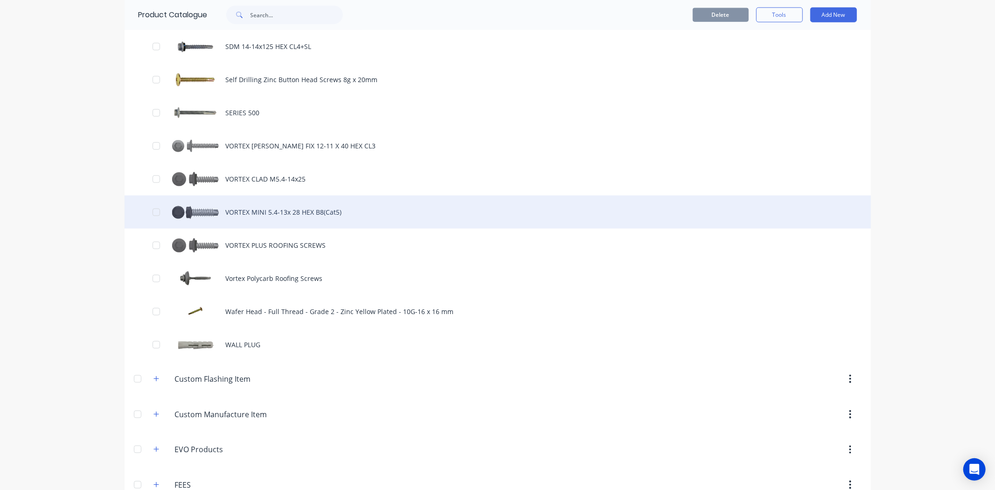
scroll to position [933, 0]
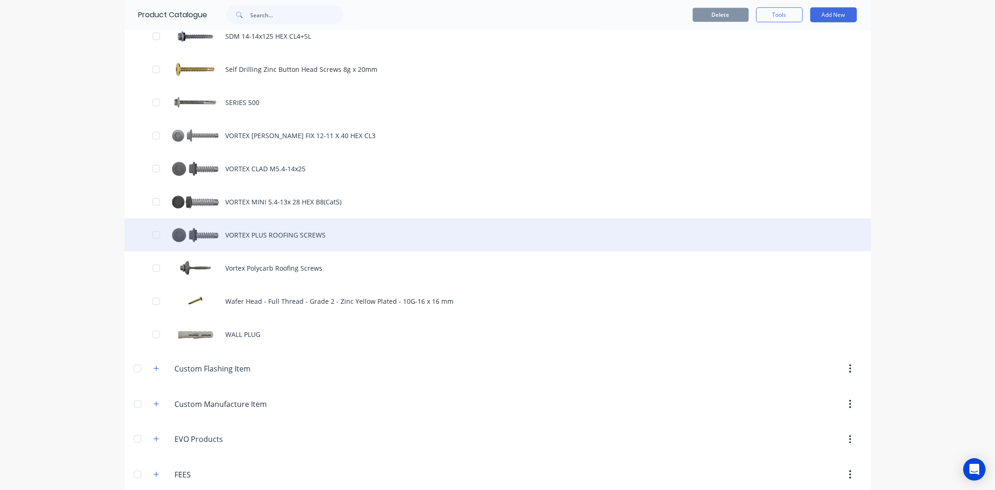
click at [249, 242] on div "VORTEX PLUS ROOFING SCREWS" at bounding box center [498, 234] width 746 height 33
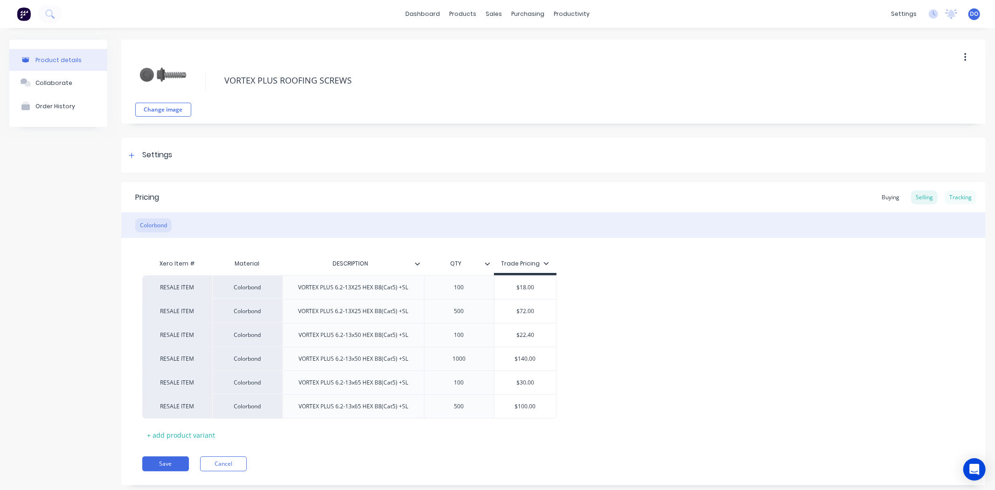
click at [953, 193] on div "Tracking" at bounding box center [960, 197] width 32 height 14
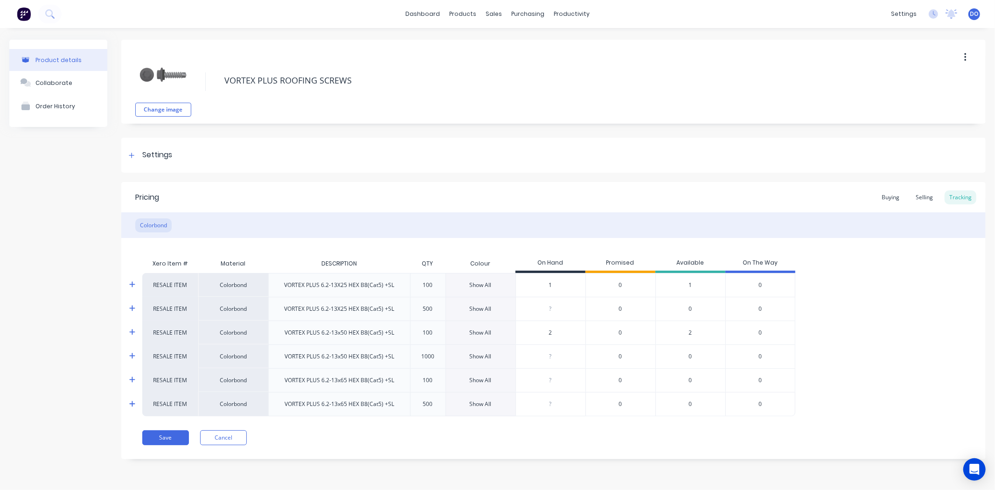
click at [486, 356] on div "Show All" at bounding box center [481, 356] width 22 height 8
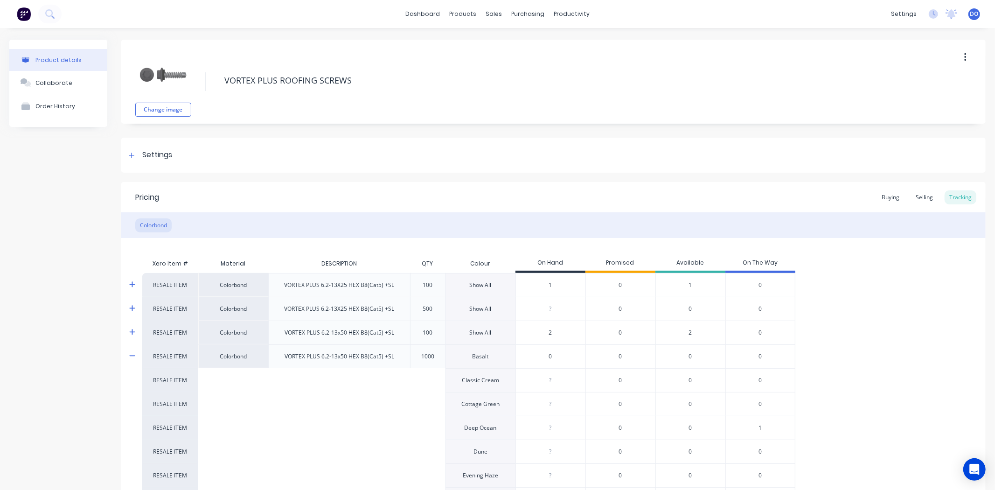
click at [563, 355] on input "0" at bounding box center [550, 356] width 69 height 8
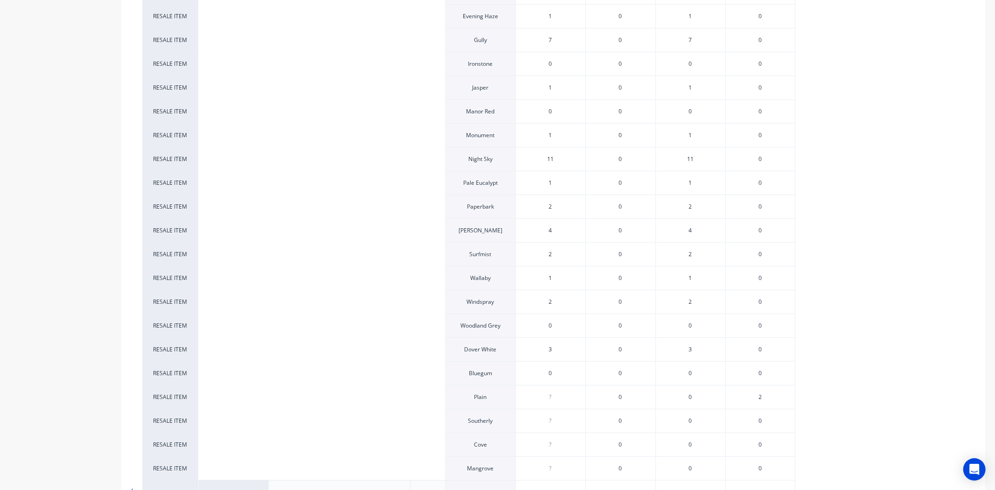
scroll to position [466, 0]
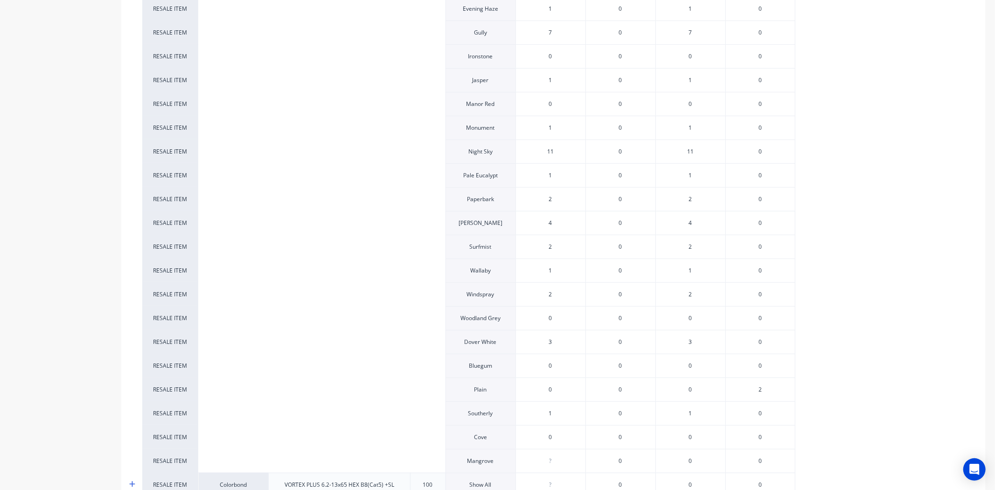
click at [556, 437] on input "0" at bounding box center [550, 437] width 69 height 8
click at [914, 370] on div "RESALE ITEM Colorbond VORTEX PLUS 6.2-13X25 HEX B8(Cat5) +SL 100 Show All 1 0 1…" at bounding box center [553, 163] width 822 height 714
click at [556, 465] on input "0" at bounding box center [550, 461] width 69 height 8
click at [809, 390] on div "RESALE ITEM Plain 0 0 0 0 2" at bounding box center [477, 389] width 671 height 24
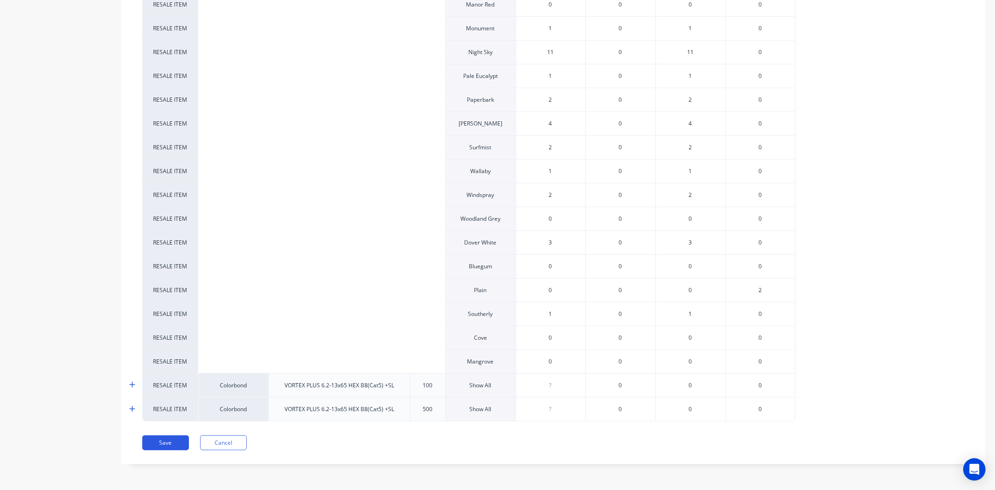
click at [160, 448] on button "Save" at bounding box center [165, 442] width 47 height 15
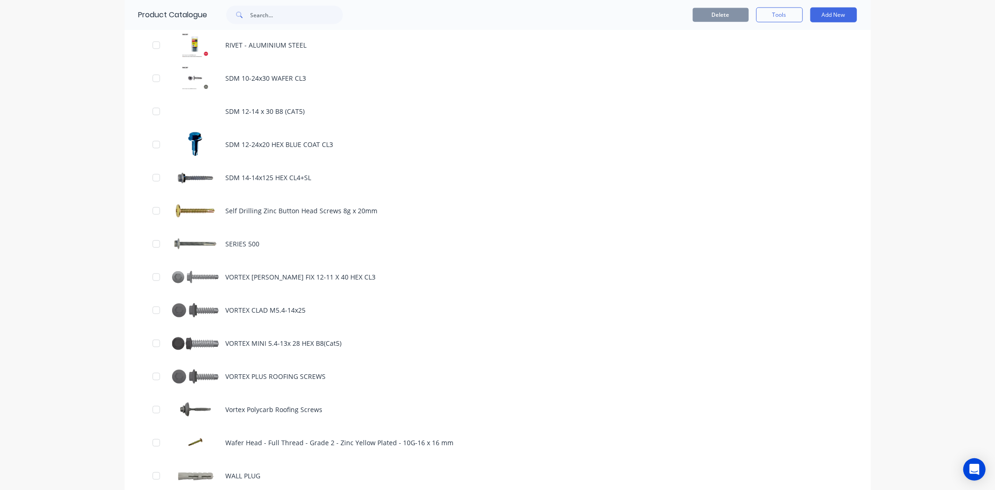
scroll to position [880, 0]
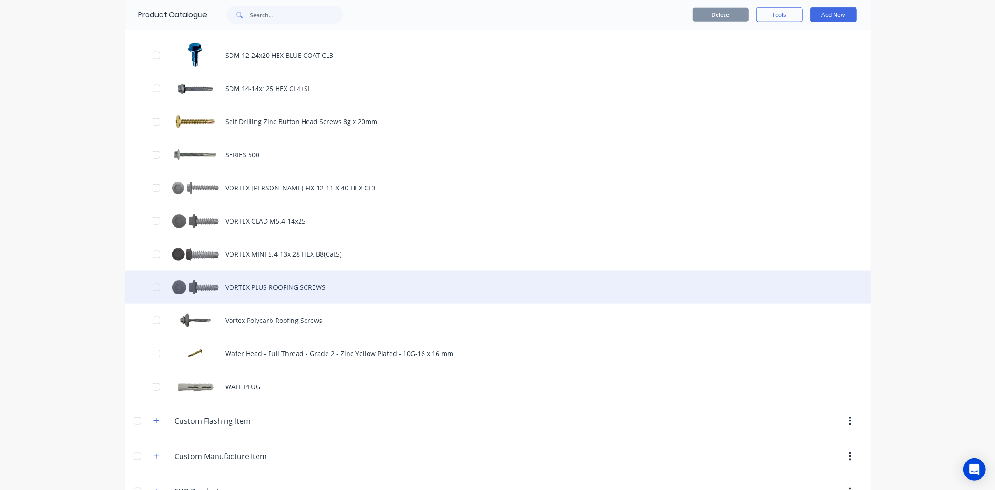
click at [180, 287] on div "VORTEX PLUS ROOFING SCREWS" at bounding box center [498, 286] width 746 height 33
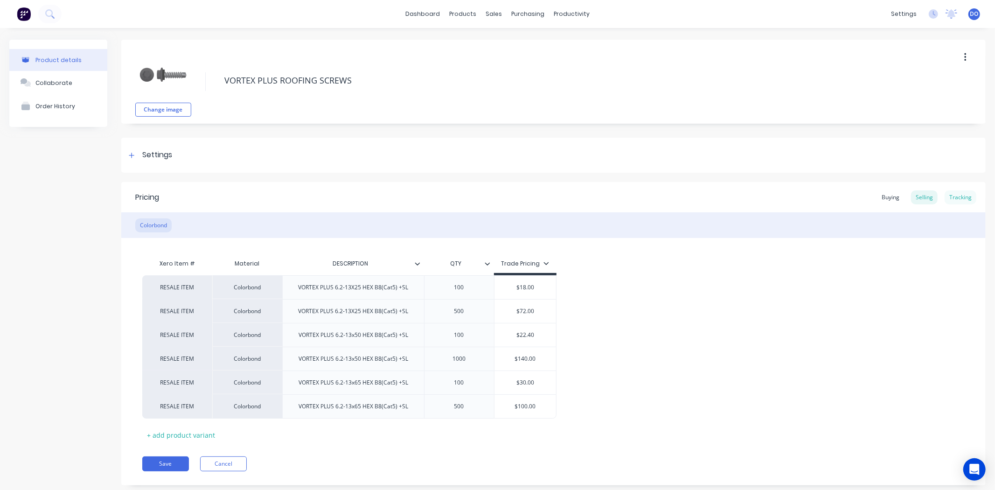
click at [944, 197] on div "Tracking" at bounding box center [960, 197] width 32 height 14
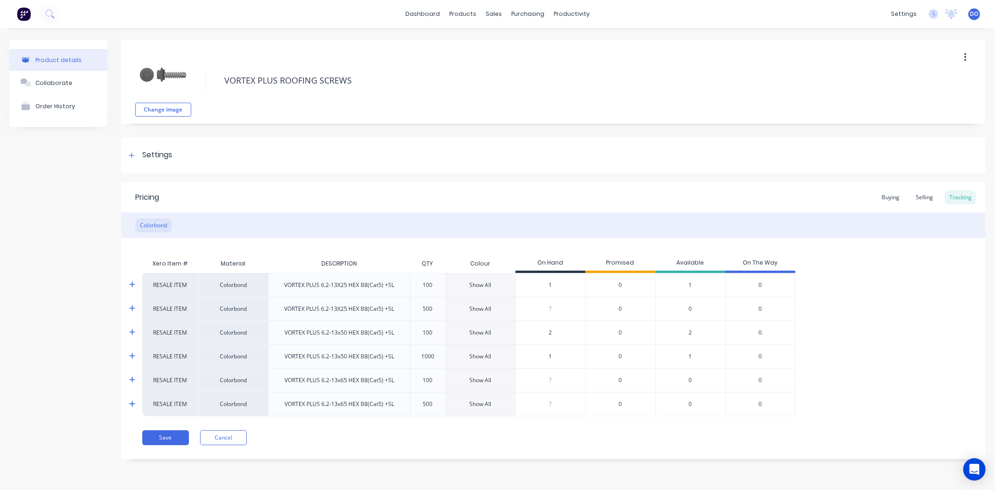
click at [483, 401] on div "Show All" at bounding box center [481, 404] width 22 height 8
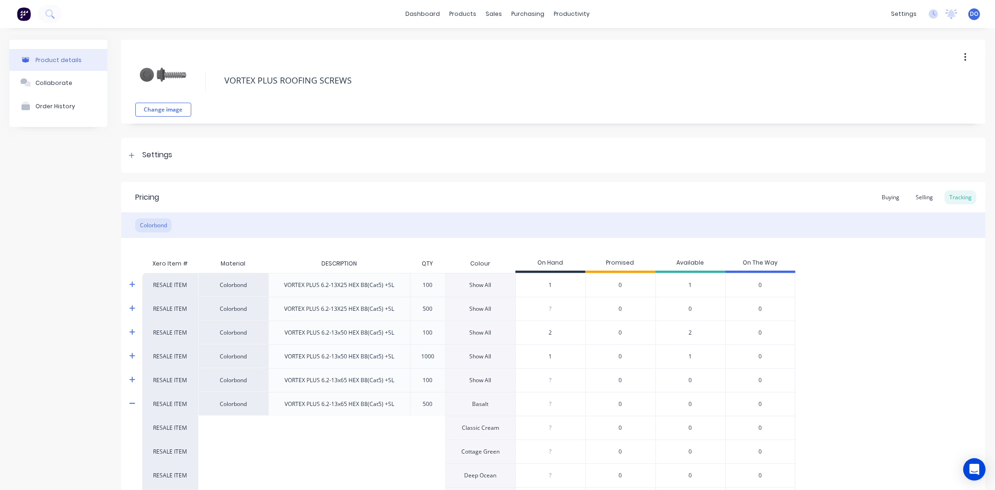
click at [540, 398] on div "?" at bounding box center [550, 403] width 69 height 23
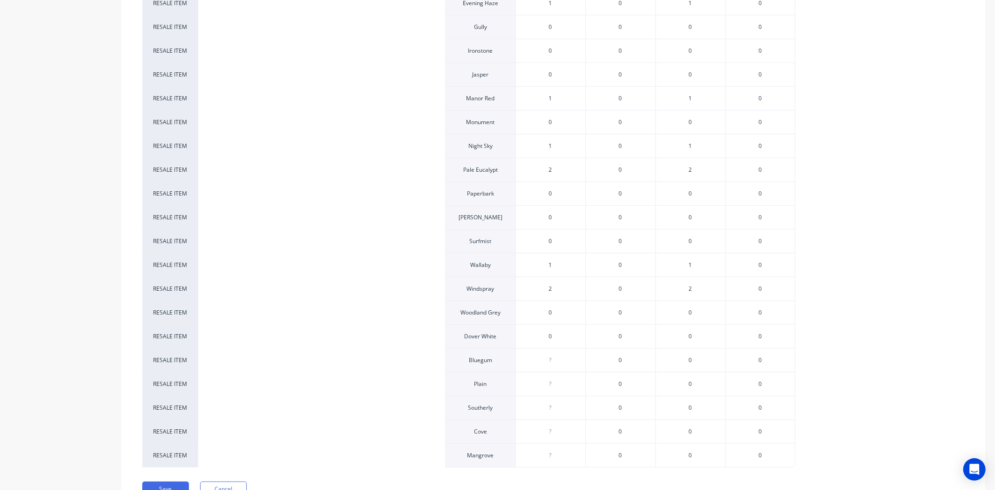
scroll to position [567, 0]
click at [164, 438] on button "Save" at bounding box center [165, 442] width 47 height 15
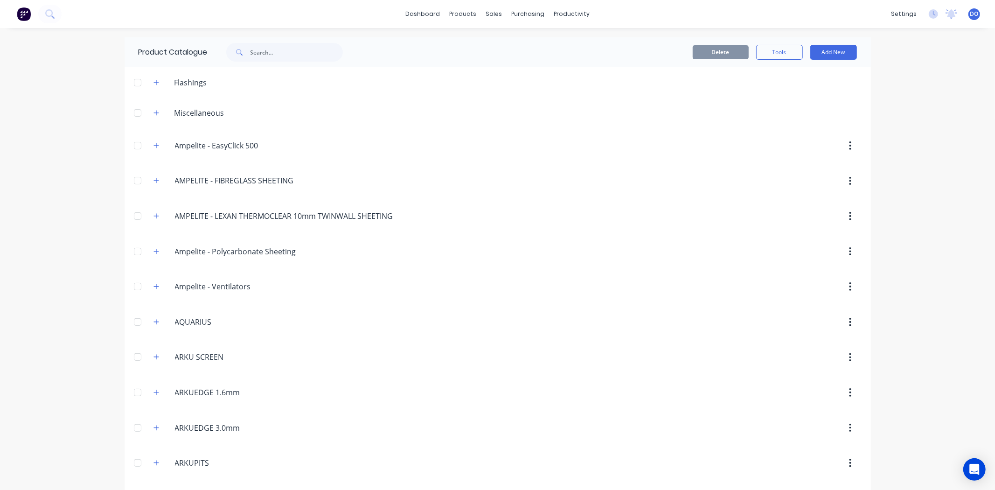
click at [421, 48] on div "Delete Tools Add New" at bounding box center [611, 52] width 491 height 15
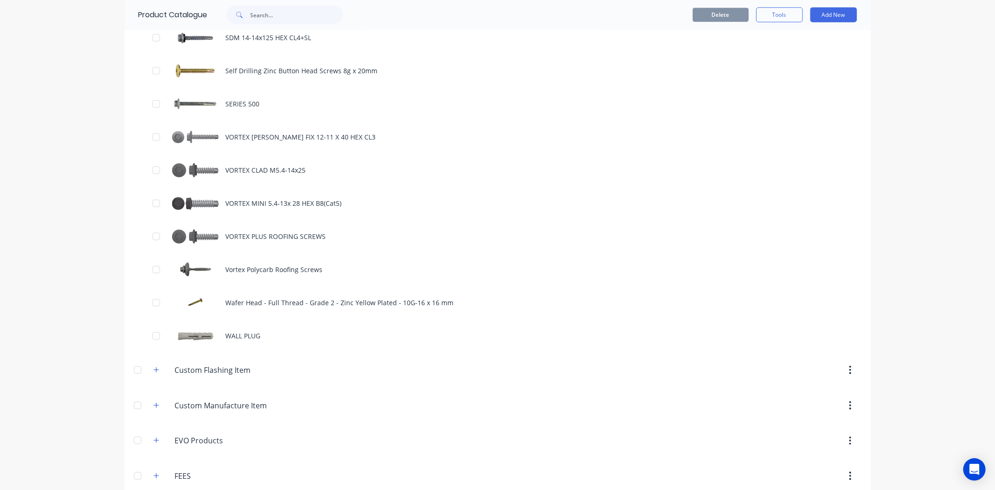
scroll to position [933, 0]
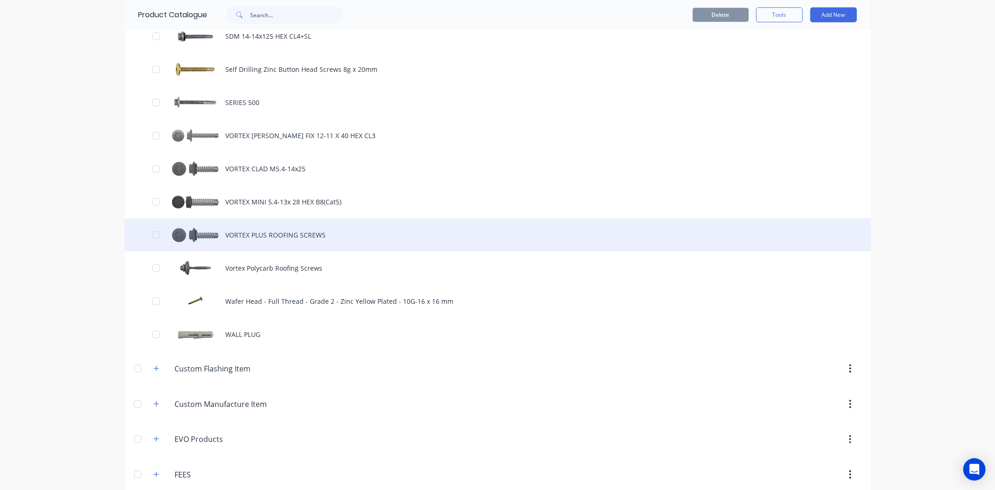
click at [281, 241] on div "VORTEX PLUS ROOFING SCREWS" at bounding box center [498, 234] width 746 height 33
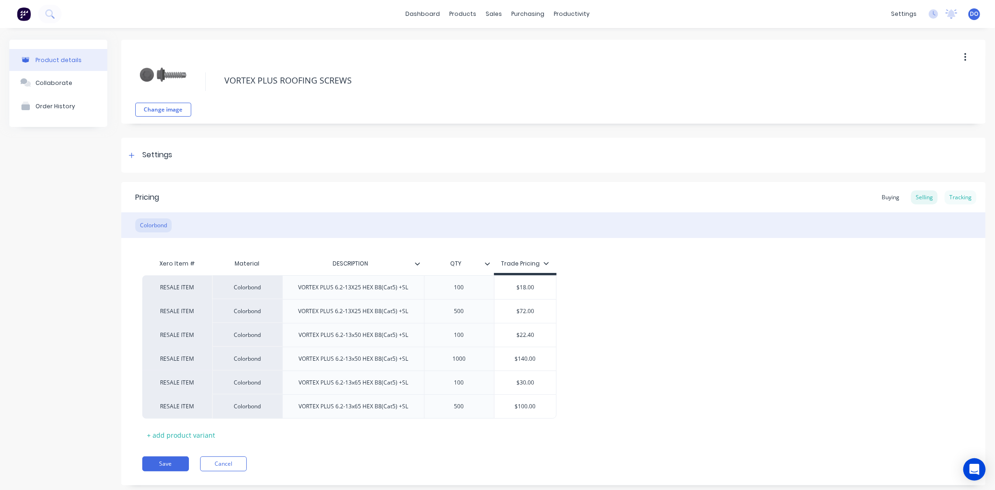
click at [945, 198] on div "Tracking" at bounding box center [960, 197] width 32 height 14
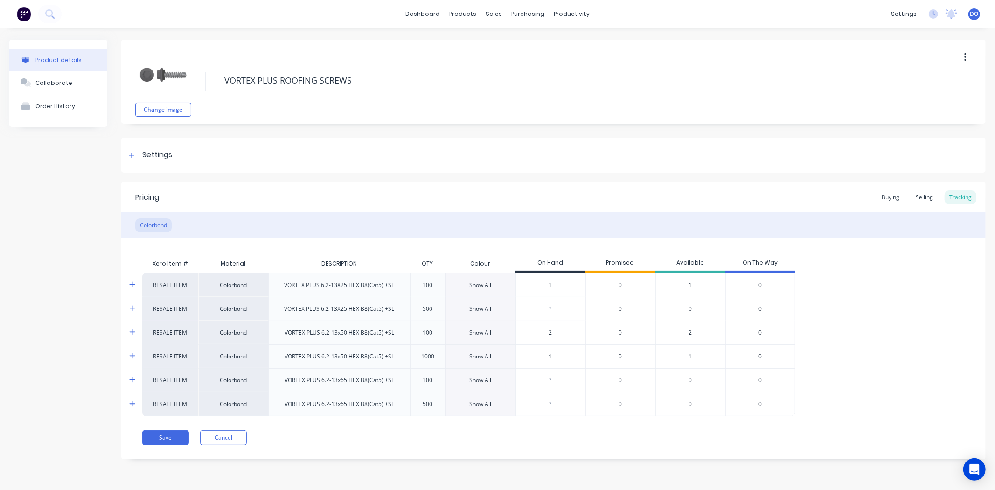
click at [478, 383] on div "Show All" at bounding box center [481, 380] width 22 height 8
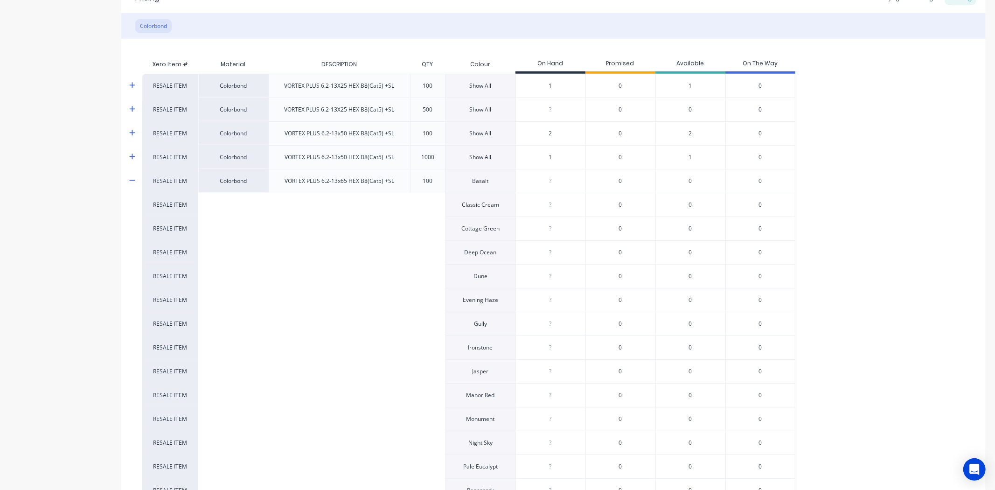
scroll to position [207, 0]
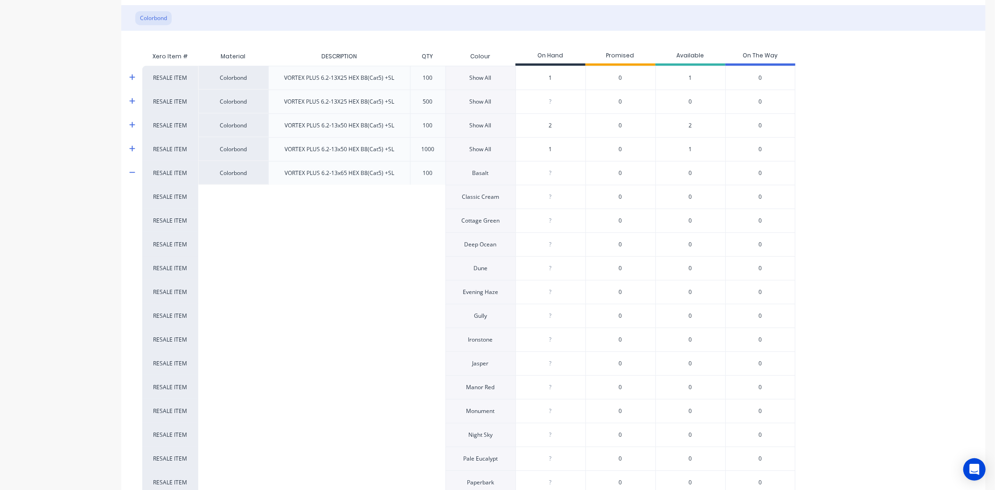
click at [559, 172] on input "0" at bounding box center [550, 173] width 69 height 8
click at [563, 245] on input "0" at bounding box center [550, 244] width 69 height 8
click at [555, 272] on input "0" at bounding box center [550, 268] width 69 height 8
click at [557, 325] on div "?" at bounding box center [550, 315] width 69 height 23
click at [560, 369] on div "?" at bounding box center [550, 363] width 69 height 23
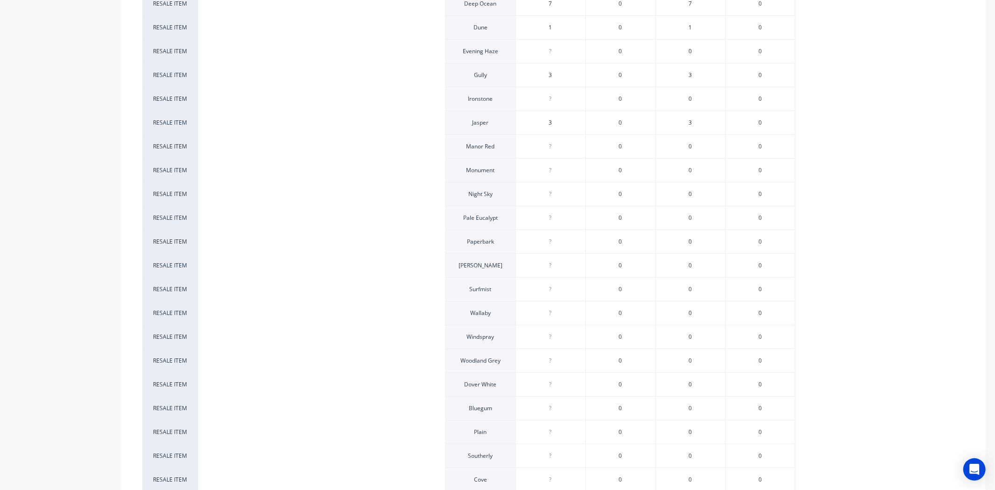
scroll to position [466, 0]
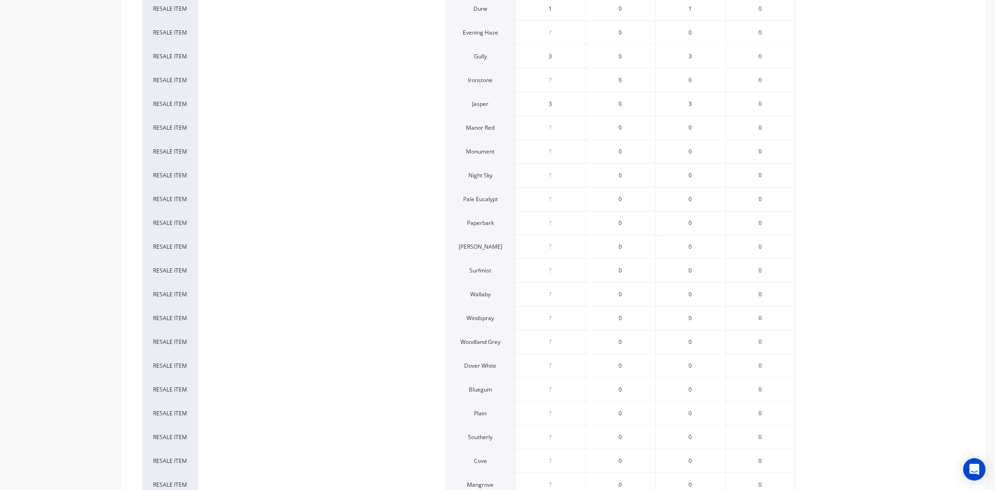
click at [558, 413] on input "0" at bounding box center [550, 413] width 69 height 8
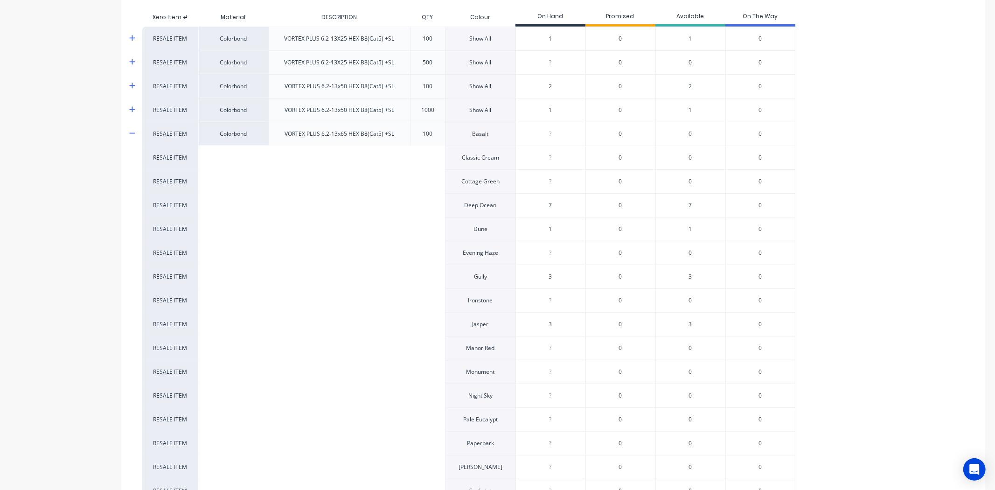
scroll to position [152, 0]
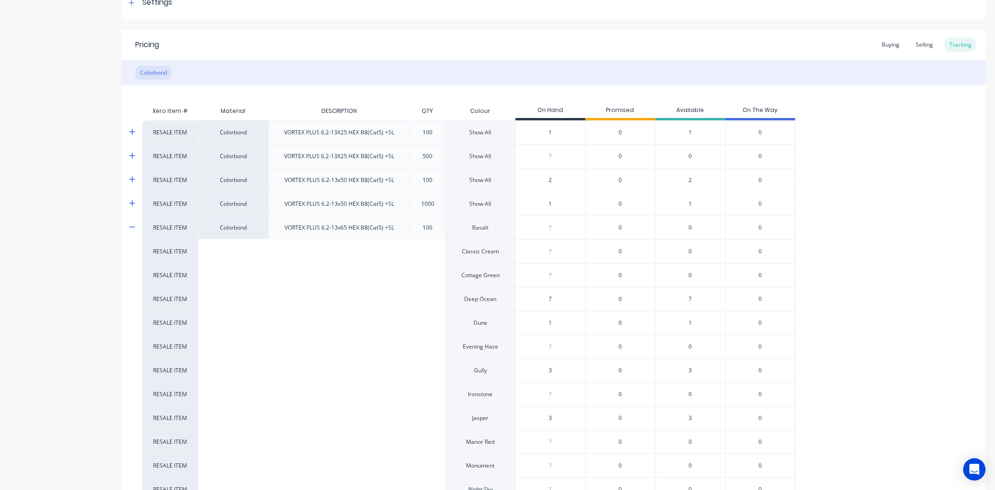
click at [547, 160] on input "number" at bounding box center [550, 156] width 69 height 8
click at [572, 232] on div "?" at bounding box center [550, 227] width 69 height 23
click at [555, 258] on div "?" at bounding box center [550, 251] width 69 height 23
click at [555, 232] on div "?" at bounding box center [550, 227] width 69 height 23
click at [560, 253] on input "0" at bounding box center [550, 251] width 69 height 8
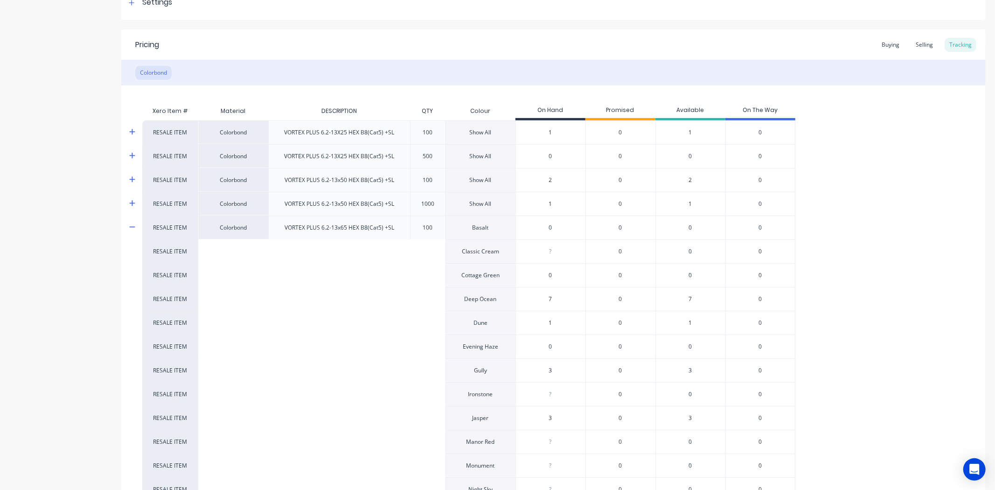
click at [563, 342] on input "0" at bounding box center [550, 346] width 69 height 8
click at [566, 257] on div "?" at bounding box center [550, 251] width 69 height 23
click at [560, 351] on input "0" at bounding box center [550, 346] width 69 height 8
click at [553, 403] on div "?" at bounding box center [550, 393] width 69 height 23
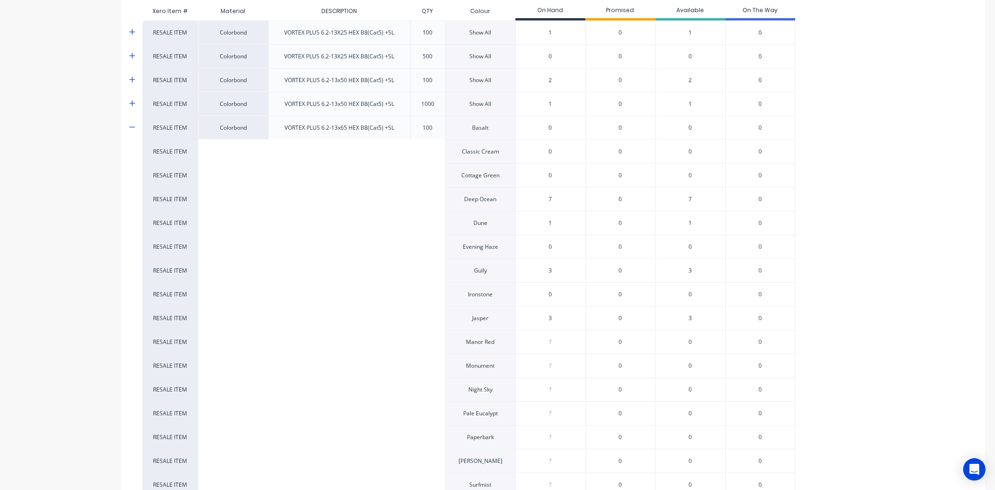
scroll to position [256, 0]
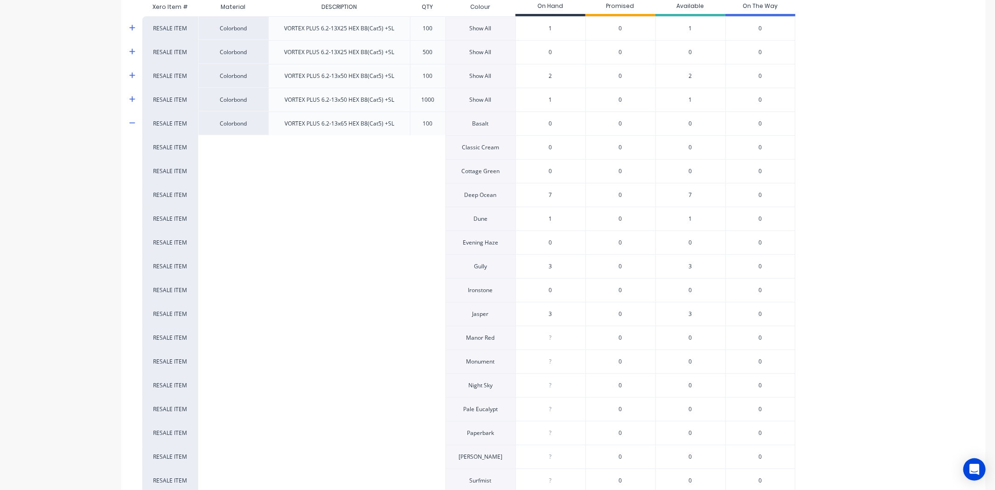
click at [566, 337] on input "0" at bounding box center [550, 337] width 69 height 8
click at [563, 360] on input "0" at bounding box center [550, 361] width 69 height 8
click at [560, 386] on input "0" at bounding box center [550, 385] width 69 height 8
click at [557, 417] on div "?" at bounding box center [550, 408] width 69 height 23
click at [557, 443] on div "?" at bounding box center [550, 432] width 69 height 23
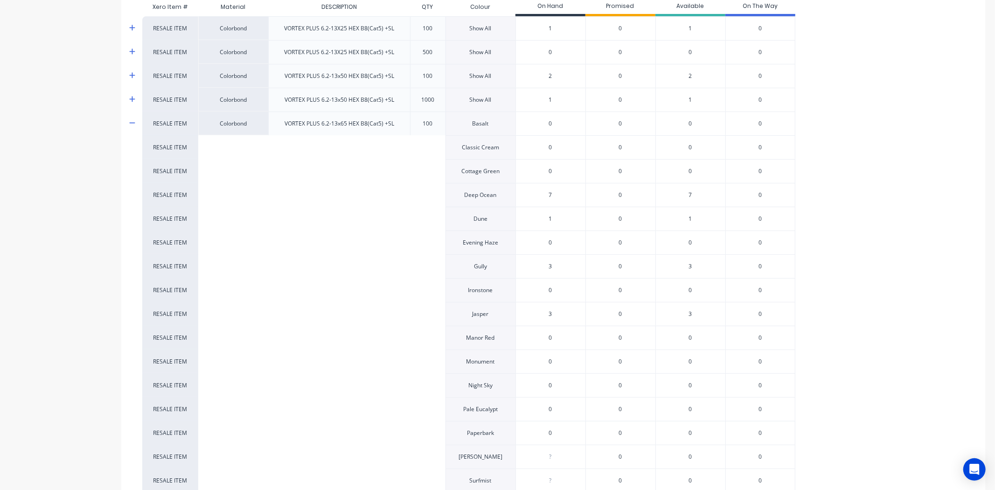
click at [560, 458] on input "0" at bounding box center [550, 456] width 69 height 8
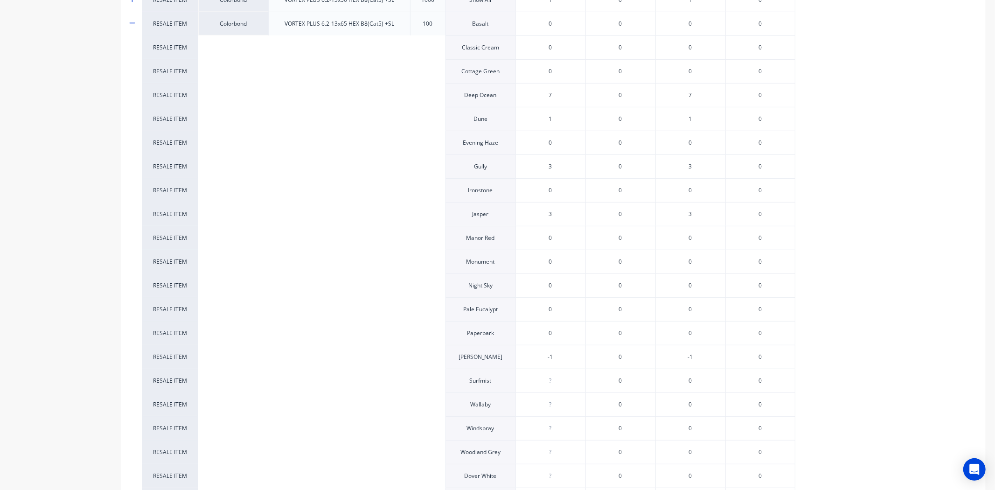
scroll to position [412, 0]
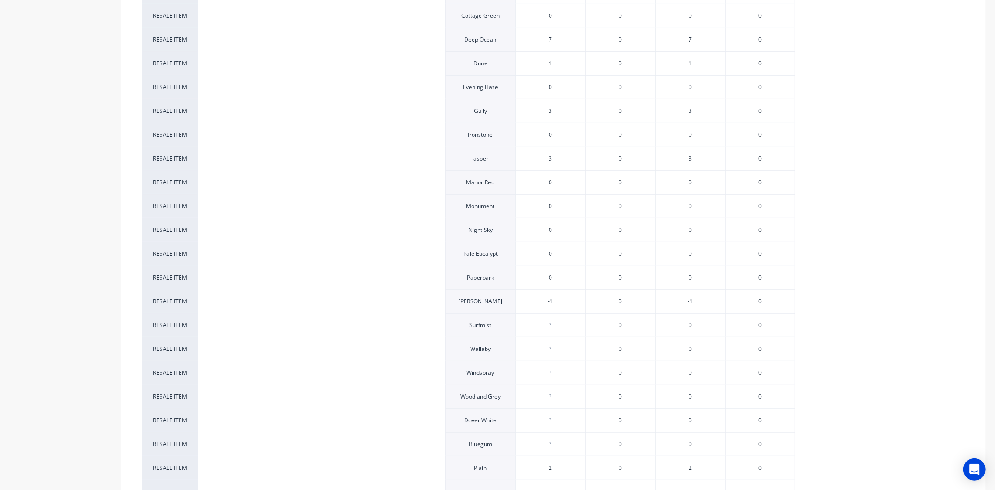
click at [558, 322] on div "?" at bounding box center [550, 324] width 69 height 23
click at [558, 325] on input "0" at bounding box center [550, 325] width 69 height 8
click at [562, 301] on input "-1" at bounding box center [550, 301] width 69 height 8
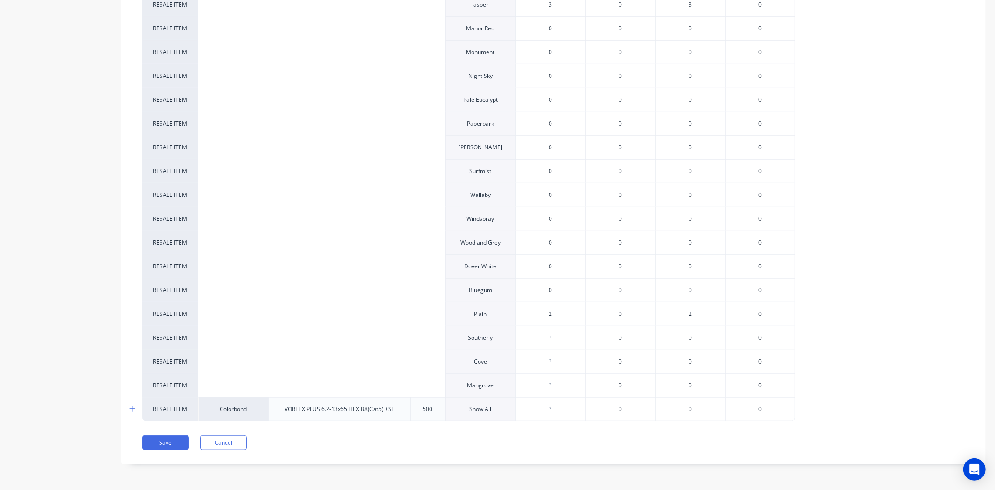
scroll to position [567, 0]
click at [559, 343] on div "?" at bounding box center [550, 337] width 69 height 23
click at [169, 447] on button "Save" at bounding box center [165, 442] width 47 height 15
